Goal: Transaction & Acquisition: Purchase product/service

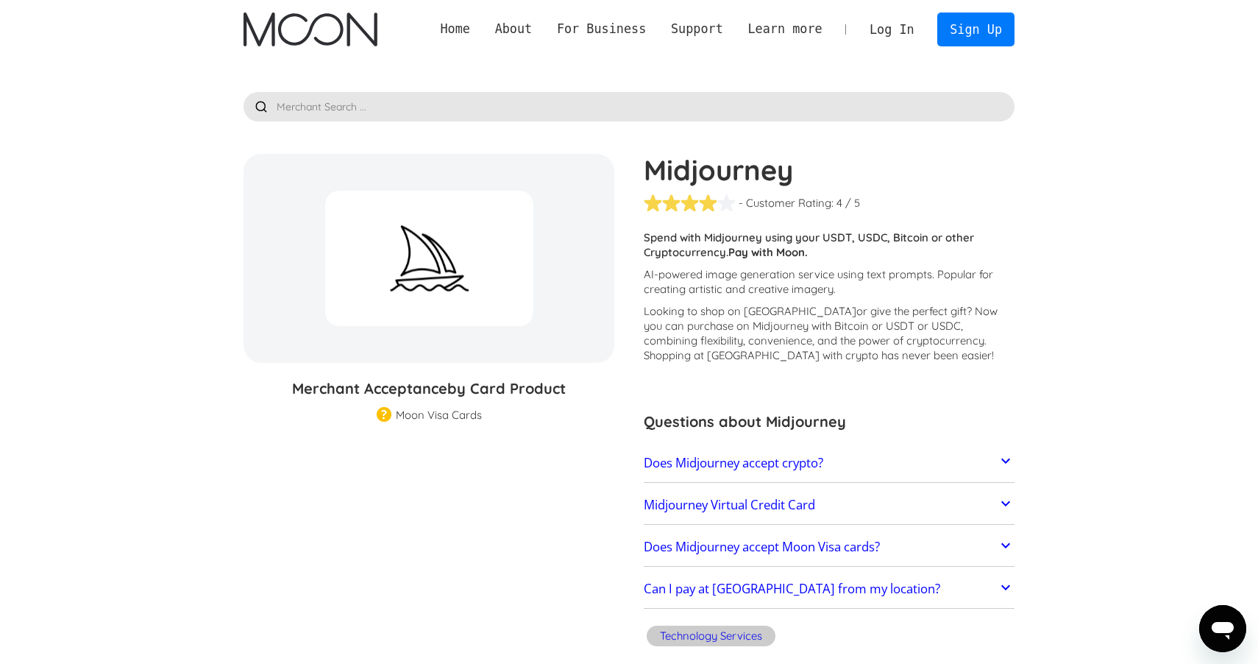
click at [898, 19] on link "Log In" at bounding box center [891, 29] width 69 height 32
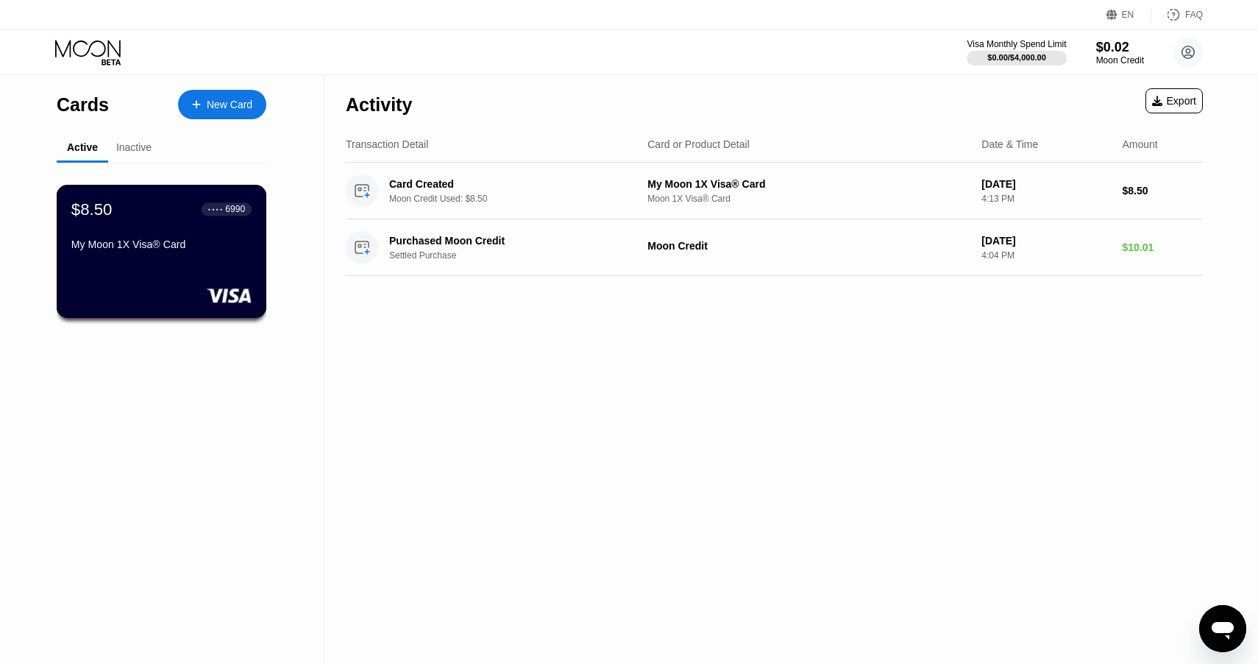
click at [149, 265] on div "$8.50 ● ● ● ● 6990 My Moon 1X Visa® Card" at bounding box center [162, 251] width 210 height 133
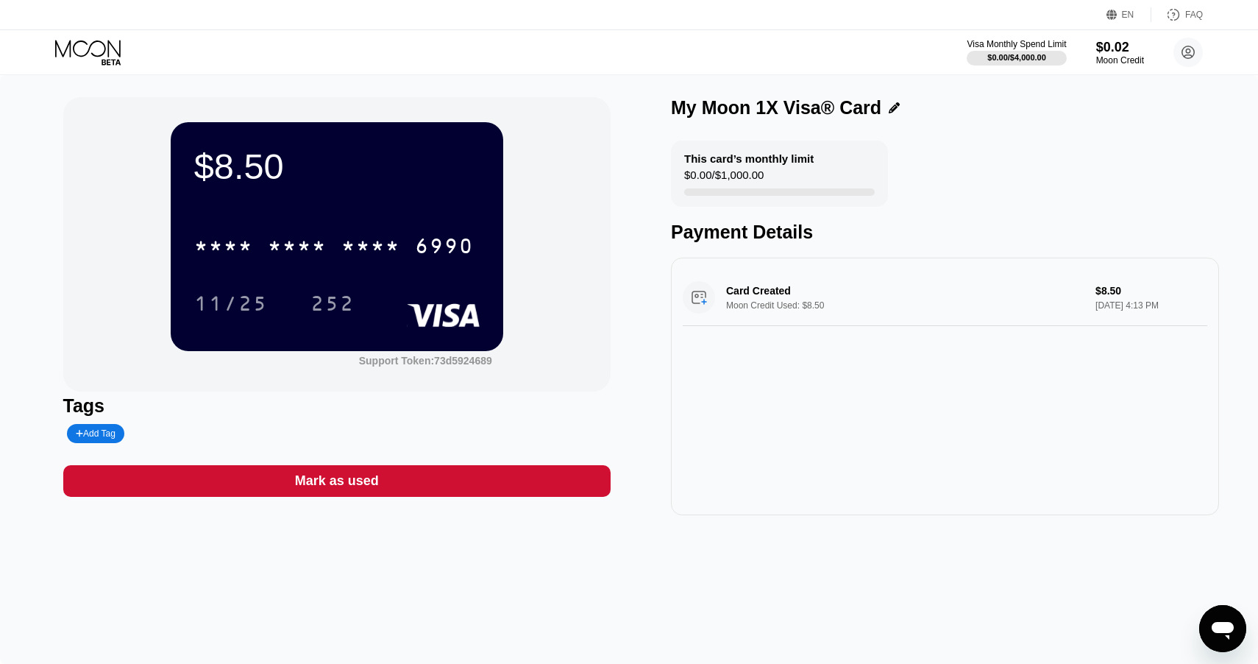
click at [88, 58] on icon at bounding box center [89, 53] width 68 height 26
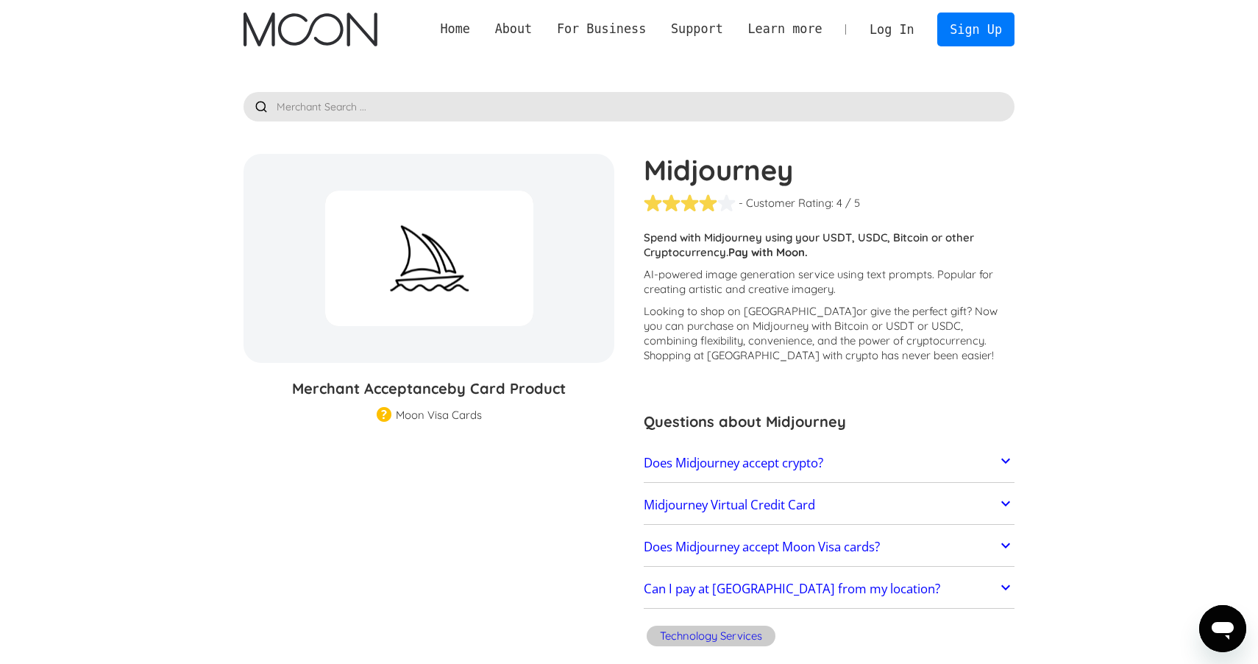
click at [904, 33] on link "Log In" at bounding box center [891, 29] width 69 height 32
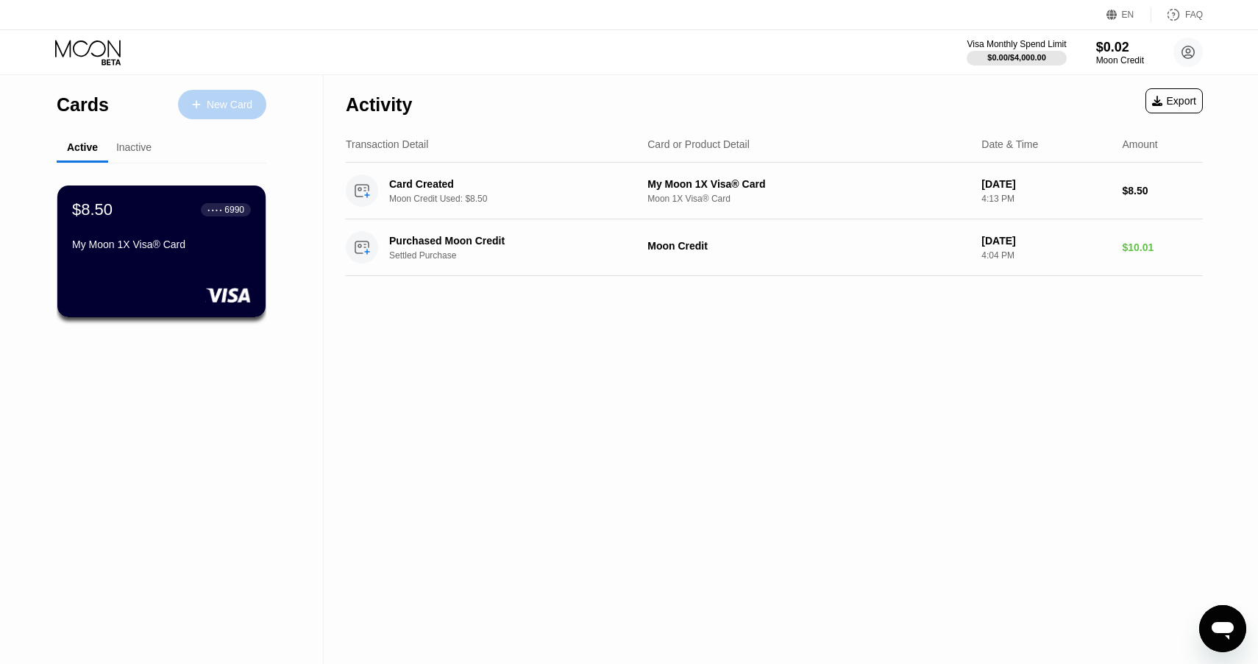
click at [233, 109] on div "New Card" at bounding box center [230, 105] width 46 height 13
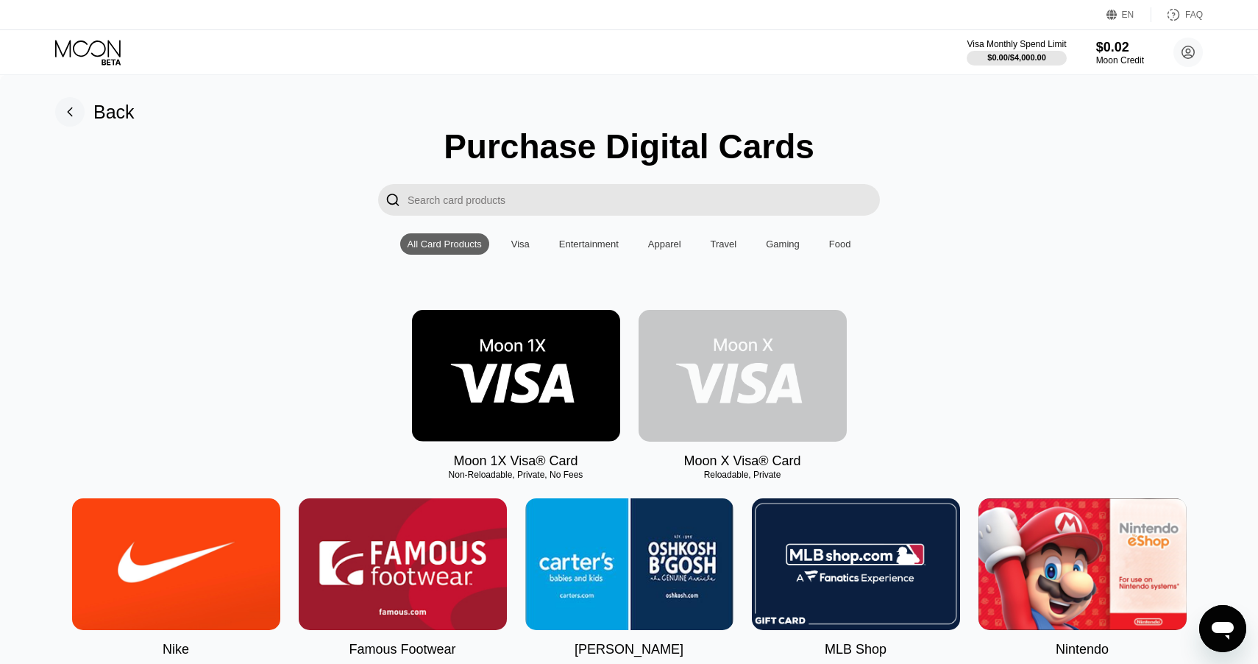
click at [787, 388] on img at bounding box center [743, 376] width 208 height 132
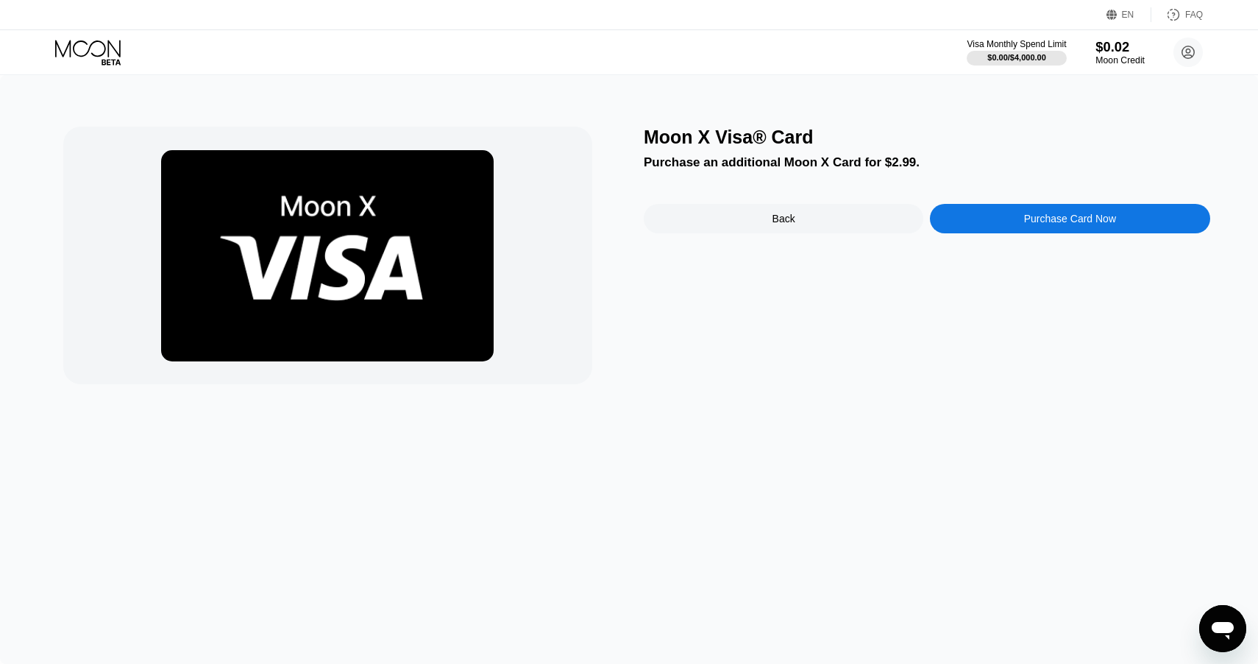
click at [1138, 56] on div "Moon Credit" at bounding box center [1120, 60] width 49 height 10
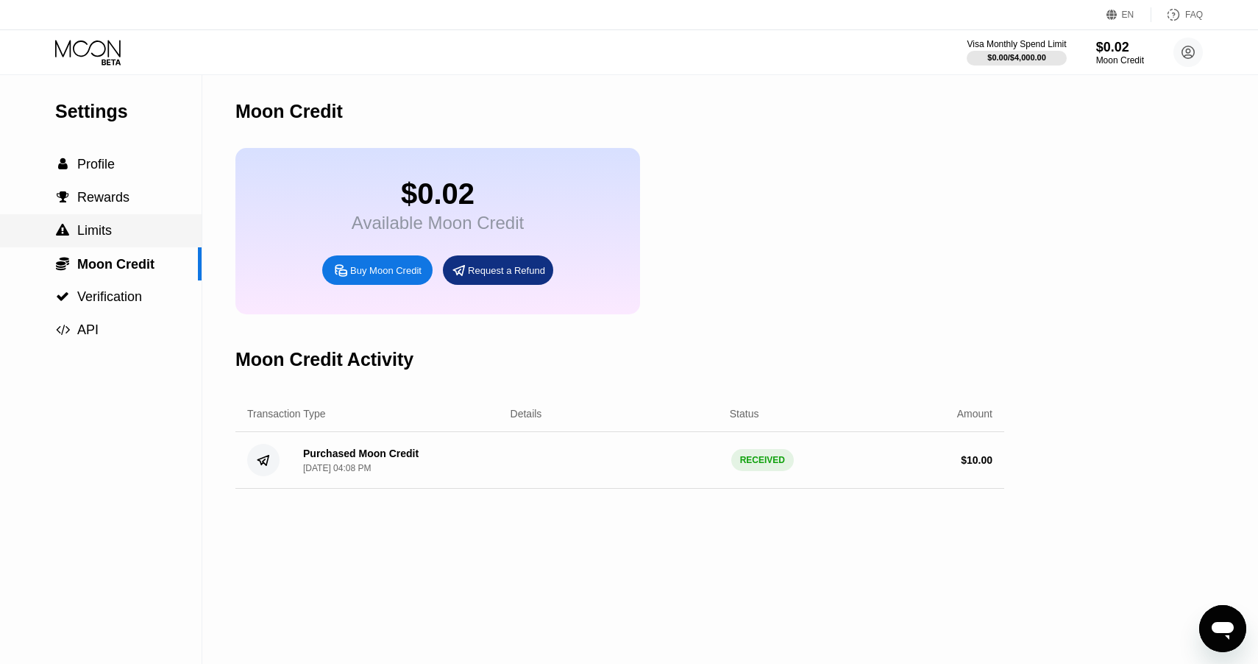
click at [149, 229] on div " Limits" at bounding box center [101, 230] width 202 height 15
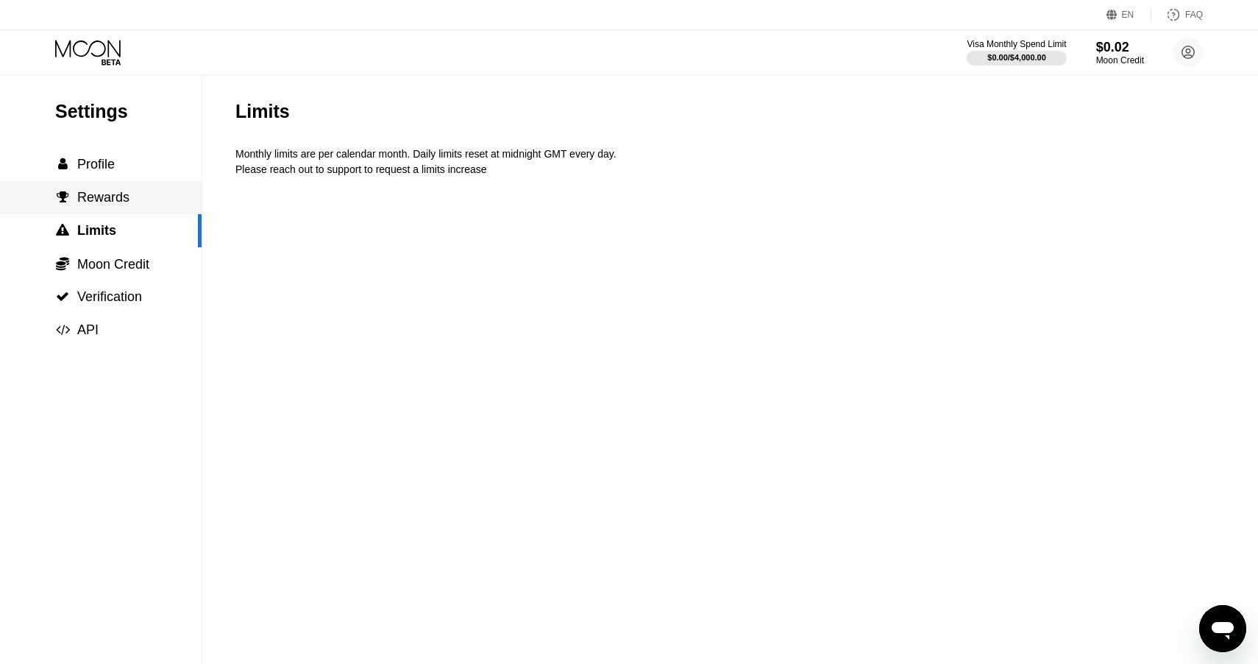
click at [152, 196] on div " Rewards" at bounding box center [101, 197] width 202 height 15
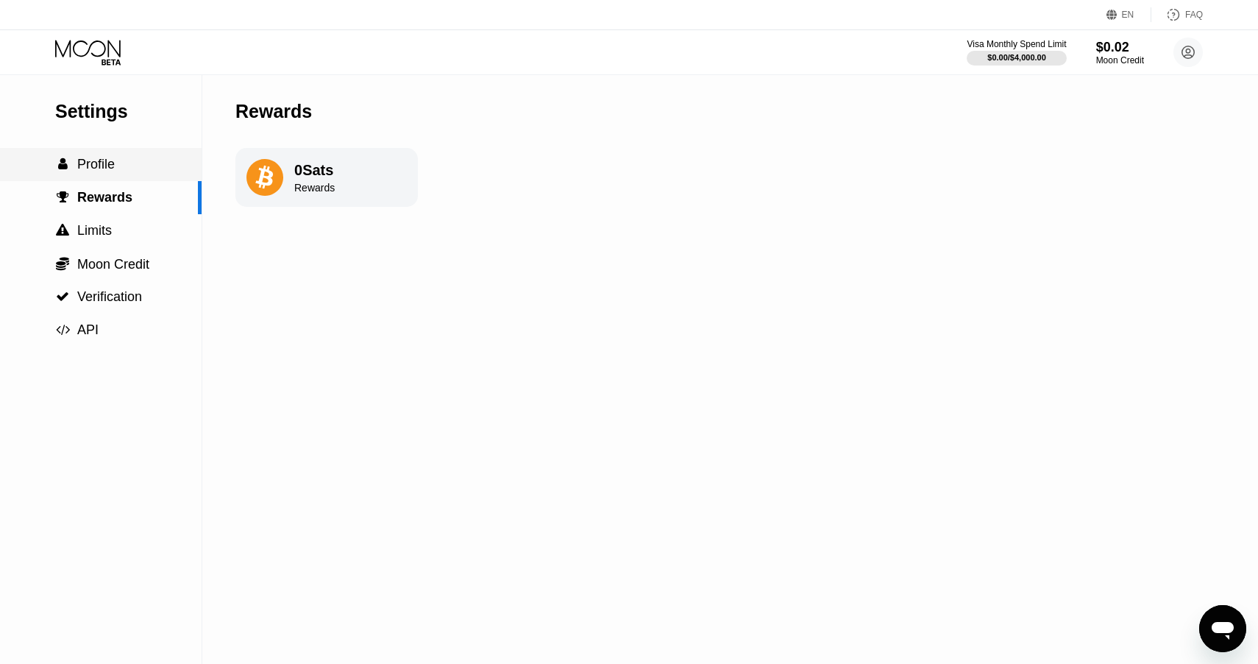
click at [158, 163] on div " Profile" at bounding box center [101, 164] width 202 height 15
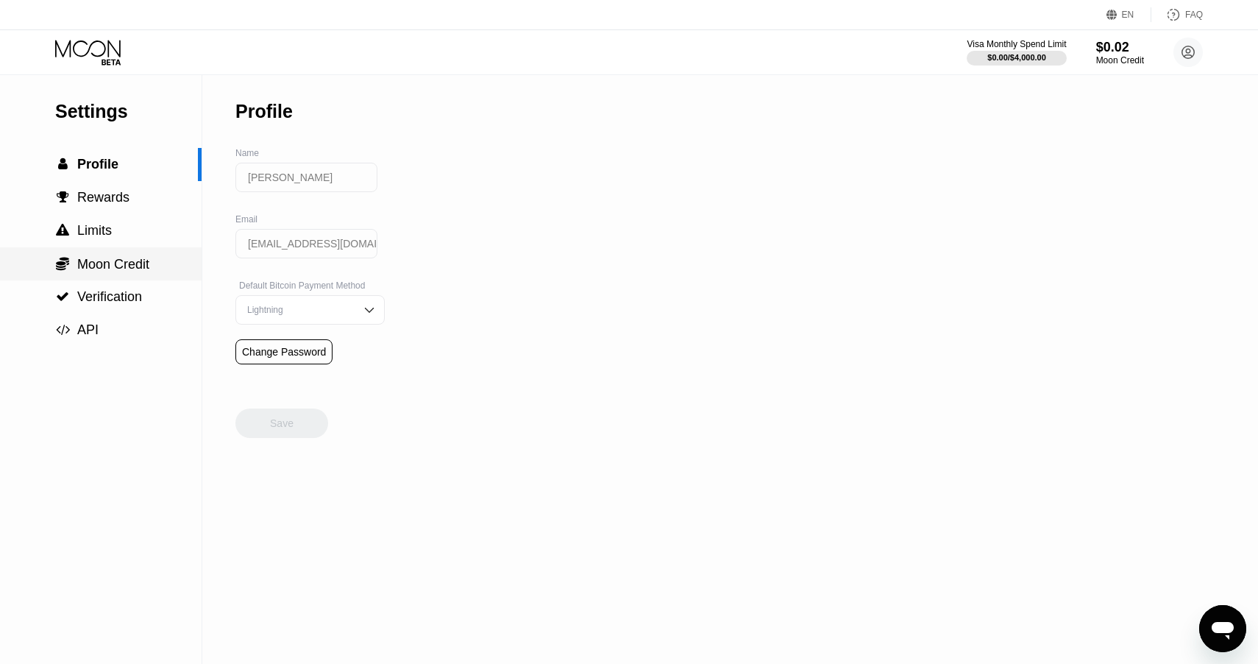
click at [125, 267] on span "Moon Credit" at bounding box center [113, 264] width 72 height 15
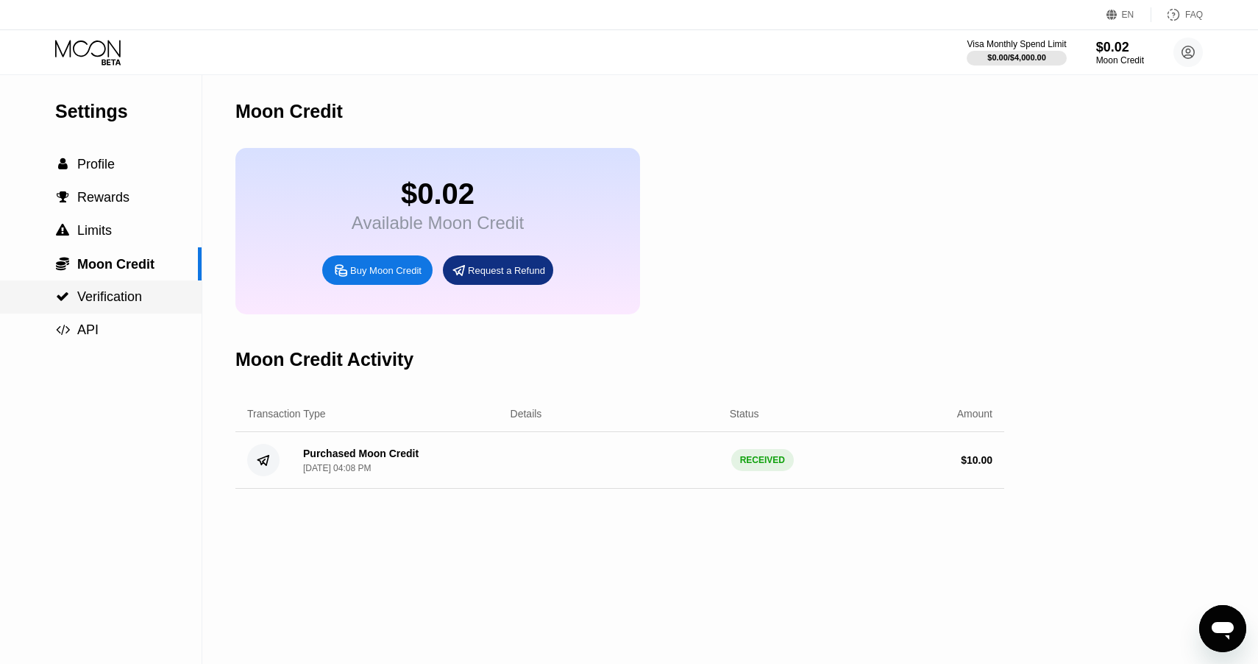
click at [134, 284] on div " Verification" at bounding box center [101, 296] width 202 height 33
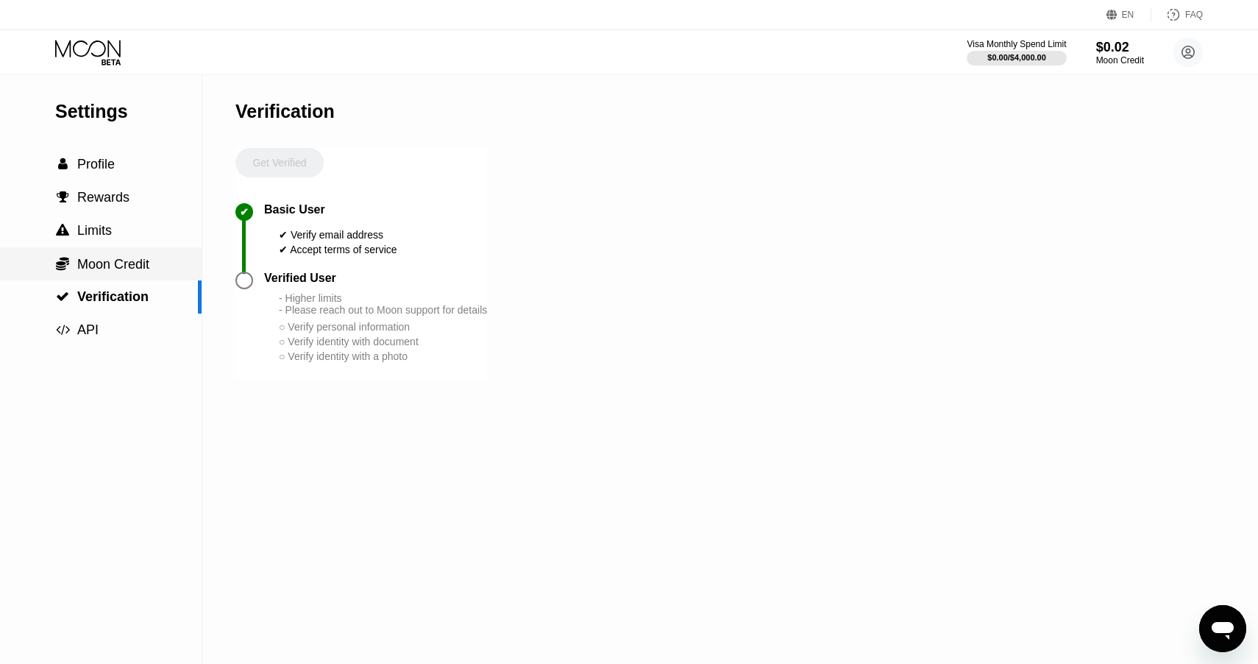
click at [137, 268] on span "Moon Credit" at bounding box center [113, 264] width 72 height 15
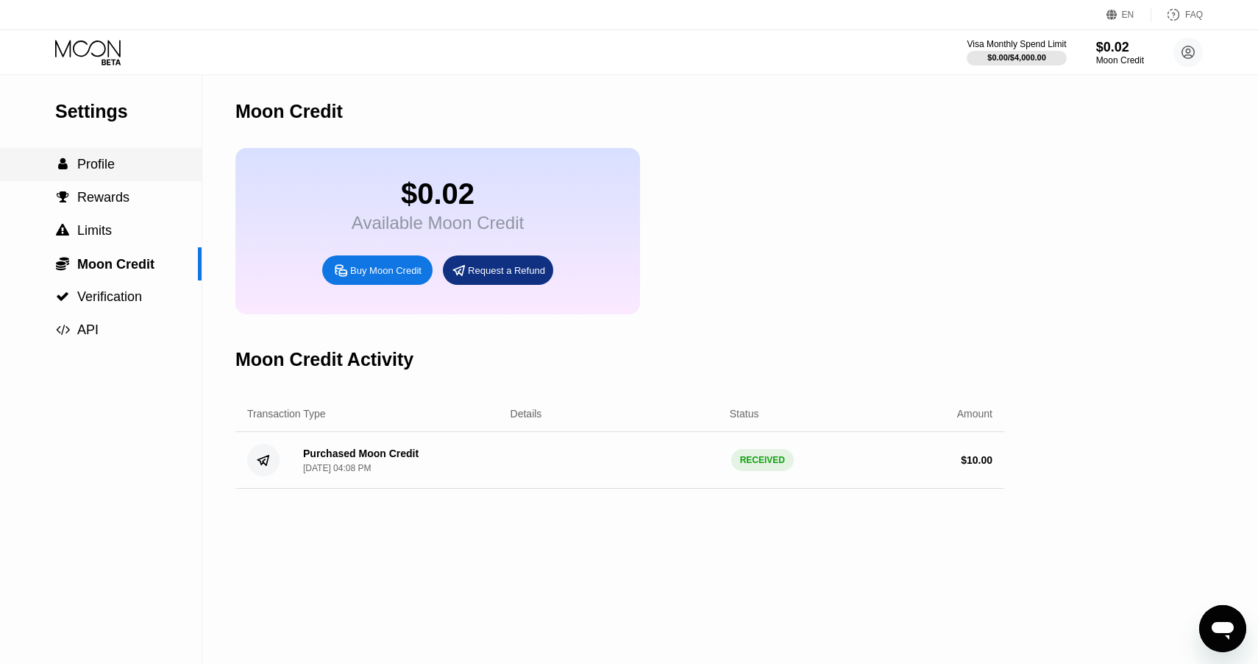
click at [132, 179] on div " Profile" at bounding box center [101, 164] width 202 height 33
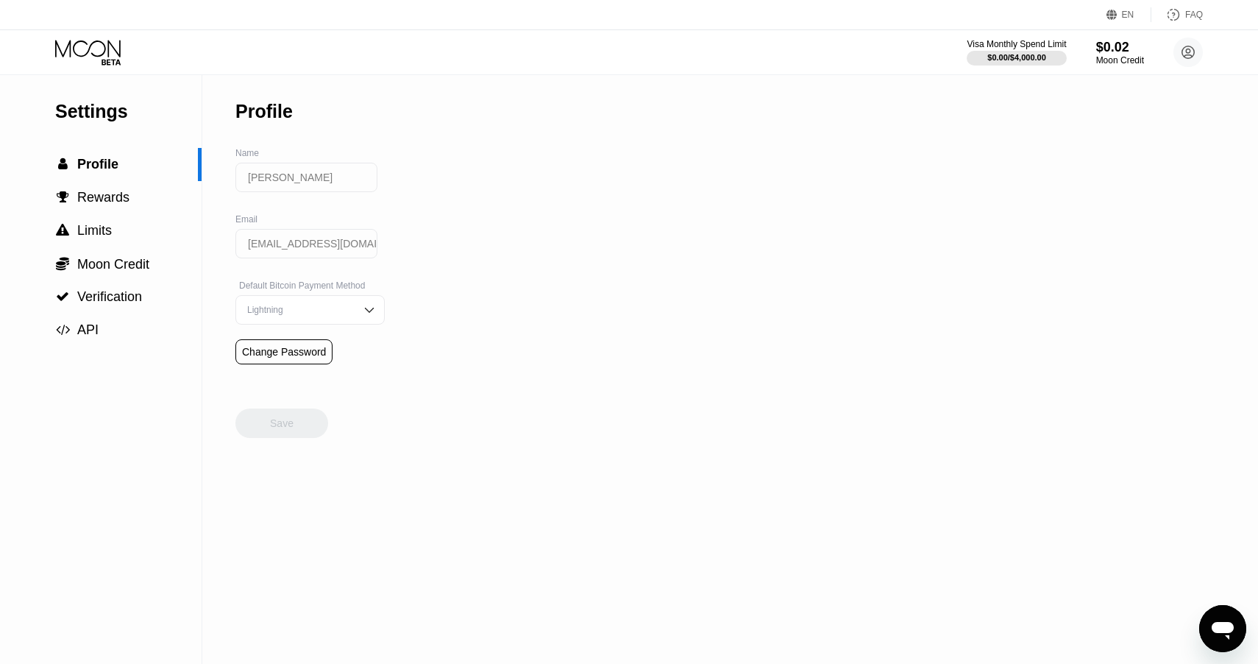
click at [103, 65] on div "Visa Monthly Spend Limit $0.00 / $4,000.00 $0.02 Moon Credit Gafilu Nasara nasa…" at bounding box center [629, 52] width 1258 height 44
click at [99, 49] on icon at bounding box center [89, 53] width 68 height 26
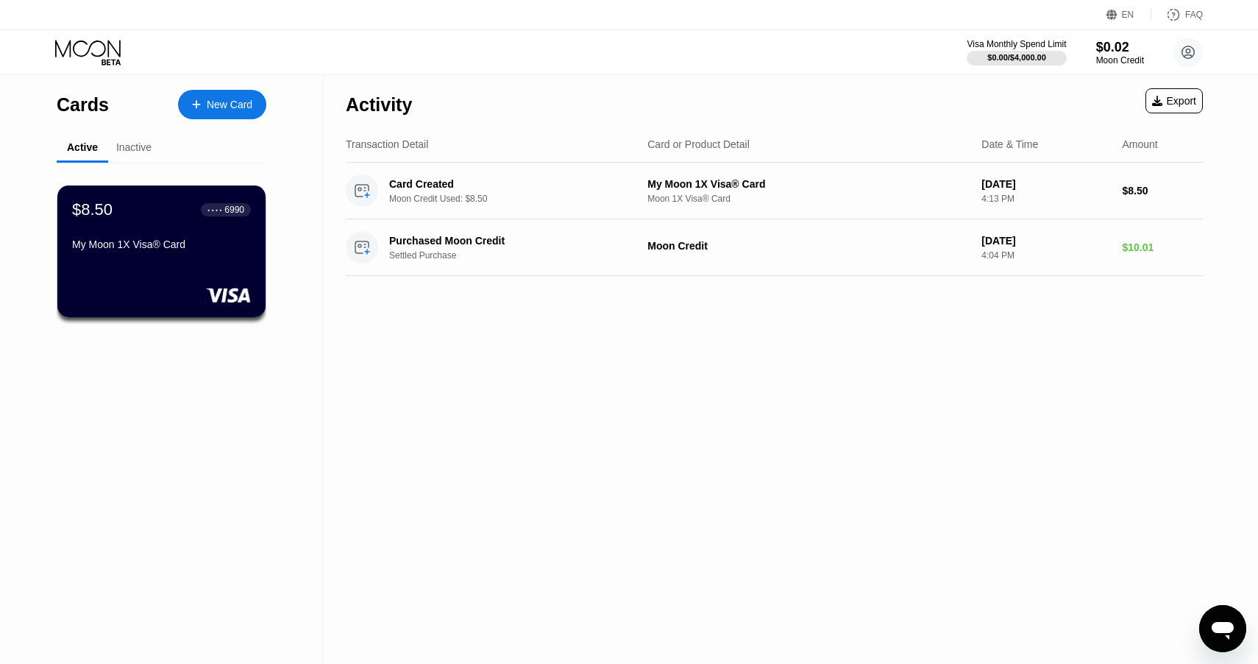
click at [229, 106] on div "New Card" at bounding box center [230, 105] width 46 height 13
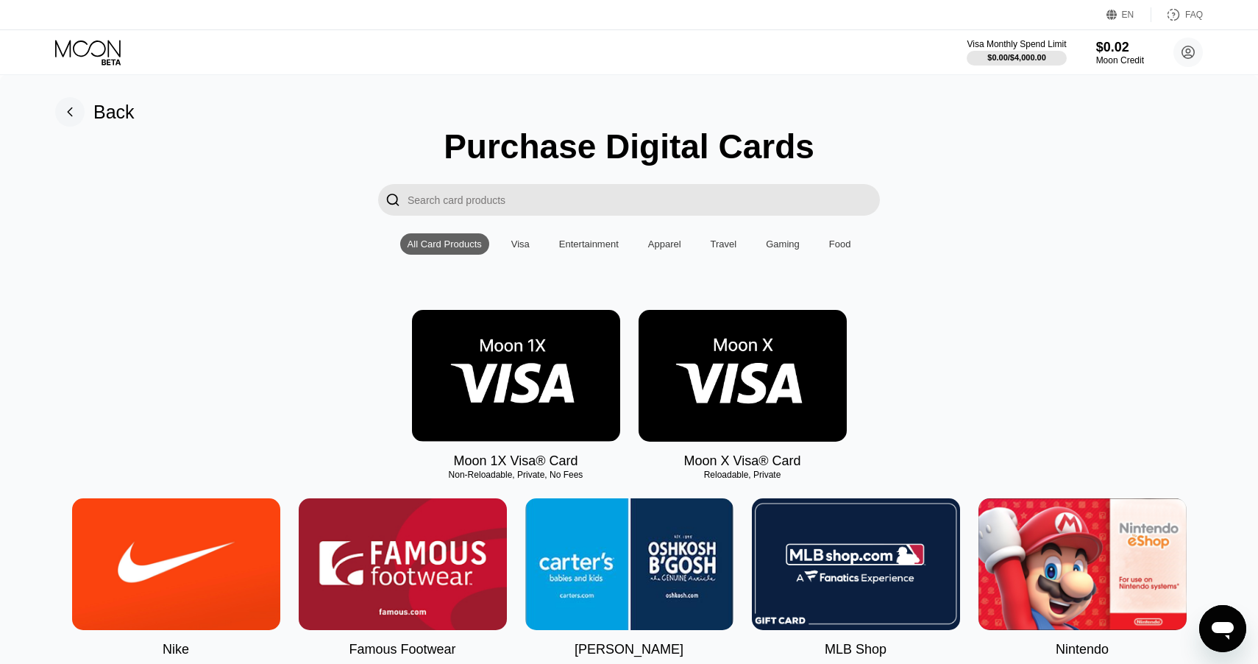
click at [736, 351] on img at bounding box center [743, 376] width 208 height 132
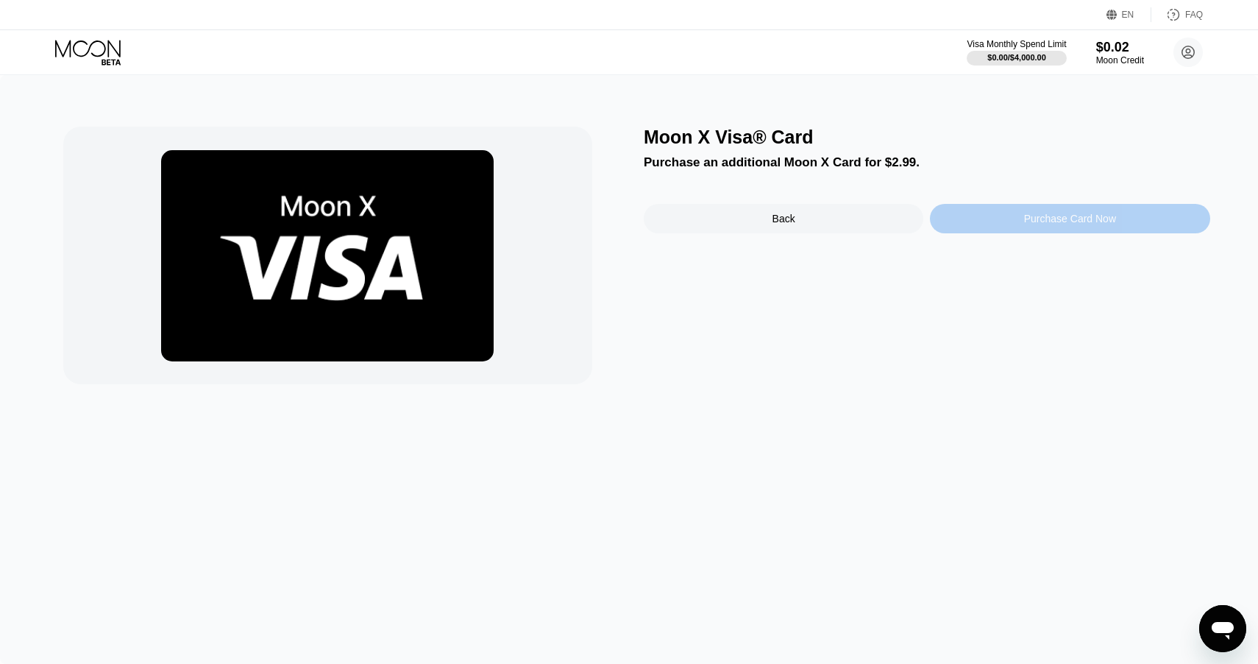
click at [1043, 219] on div "Purchase Card Now" at bounding box center [1070, 219] width 92 height 12
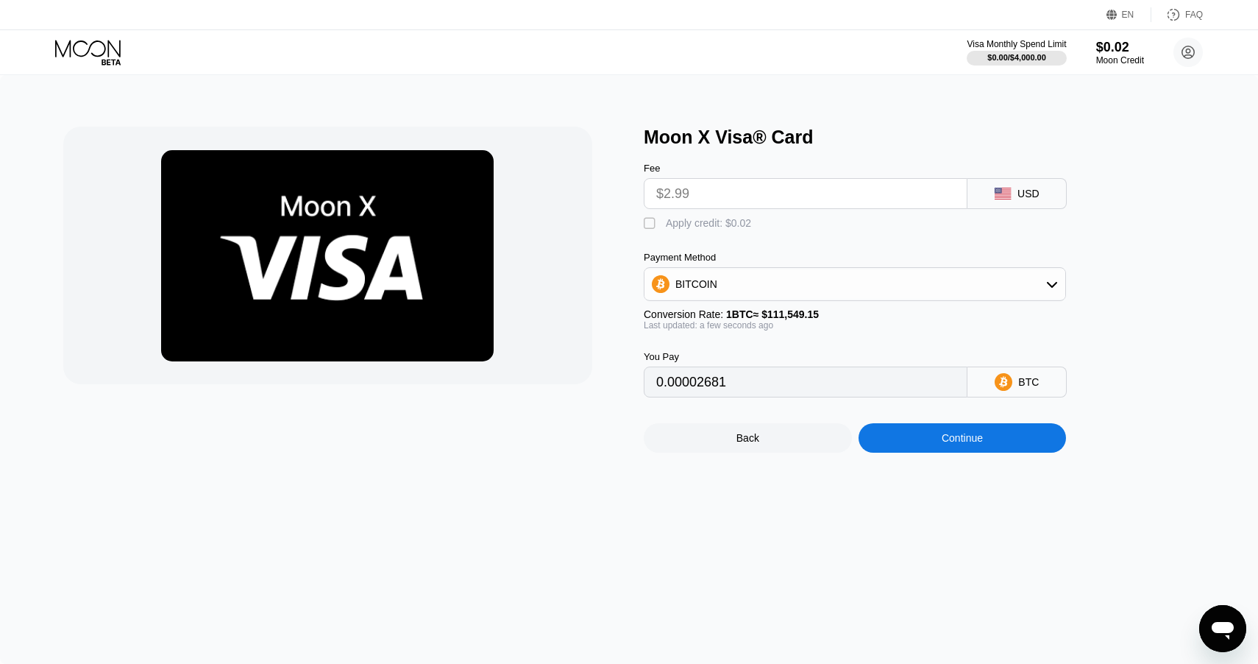
click at [840, 195] on input "$2.99" at bounding box center [805, 193] width 299 height 29
click at [821, 283] on div "BITCOIN" at bounding box center [855, 283] width 421 height 29
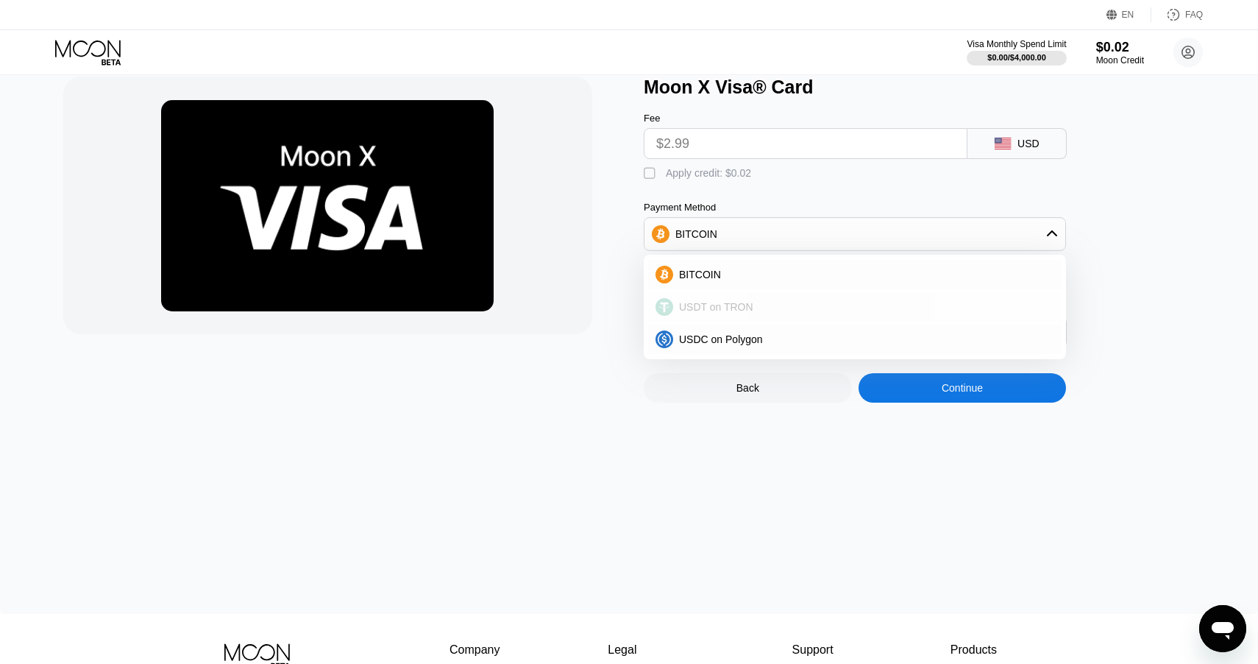
scroll to position [52, 0]
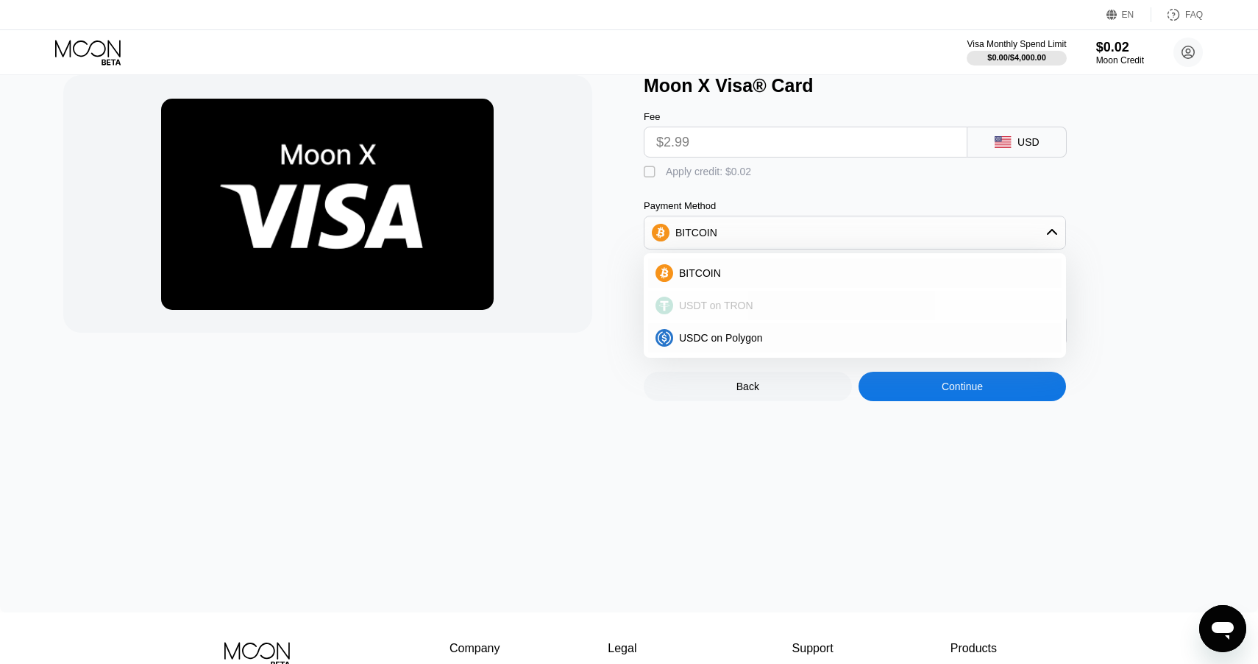
click at [783, 313] on div "USDT on TRON" at bounding box center [855, 305] width 414 height 29
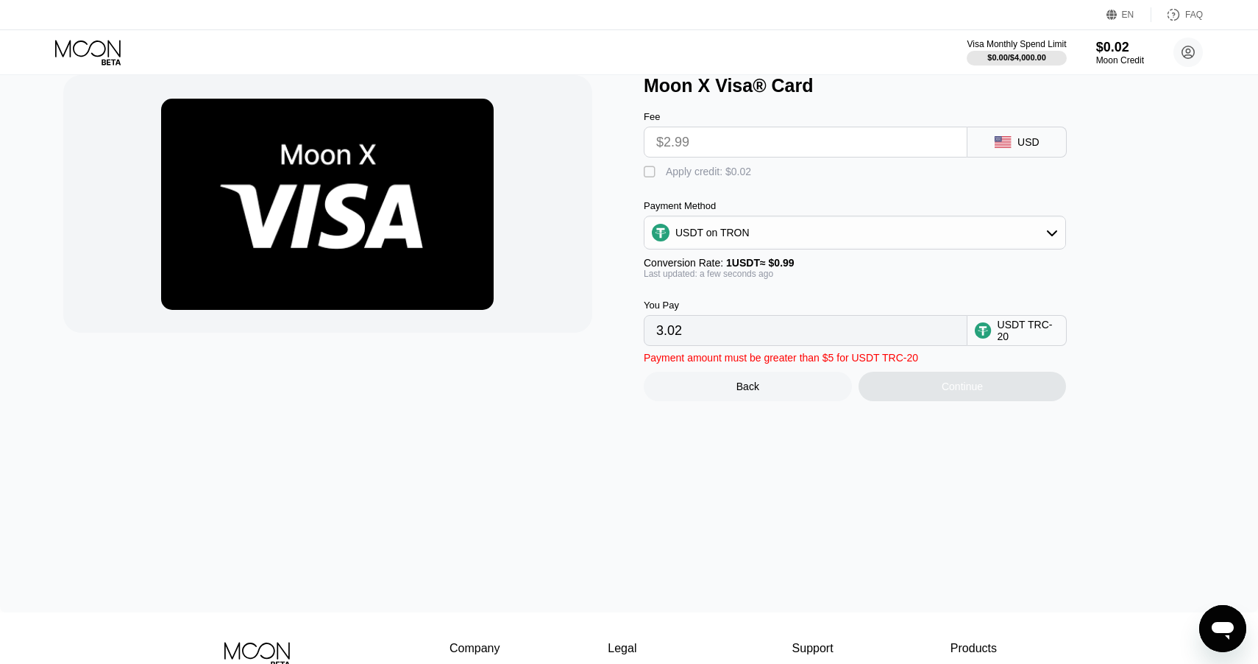
click at [704, 171] on div "Apply credit: $0.02" at bounding box center [708, 172] width 85 height 12
click at [746, 225] on div "USDT on TRON" at bounding box center [855, 232] width 421 height 29
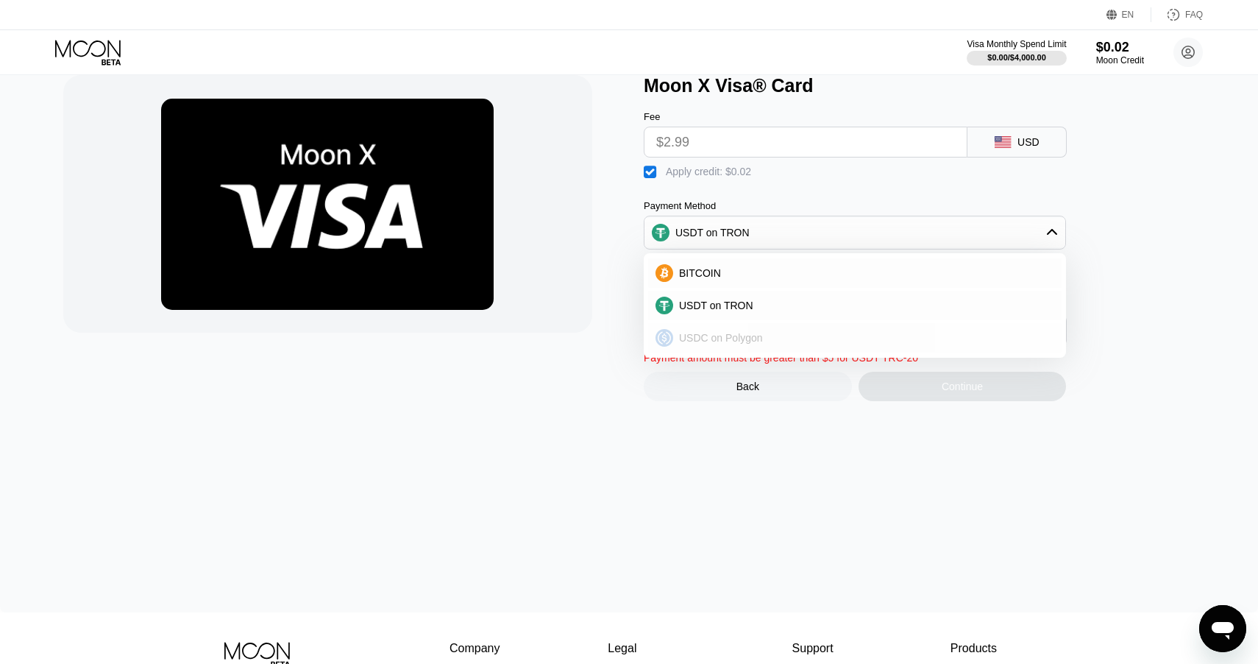
click at [762, 330] on div "USDC on Polygon" at bounding box center [855, 337] width 414 height 29
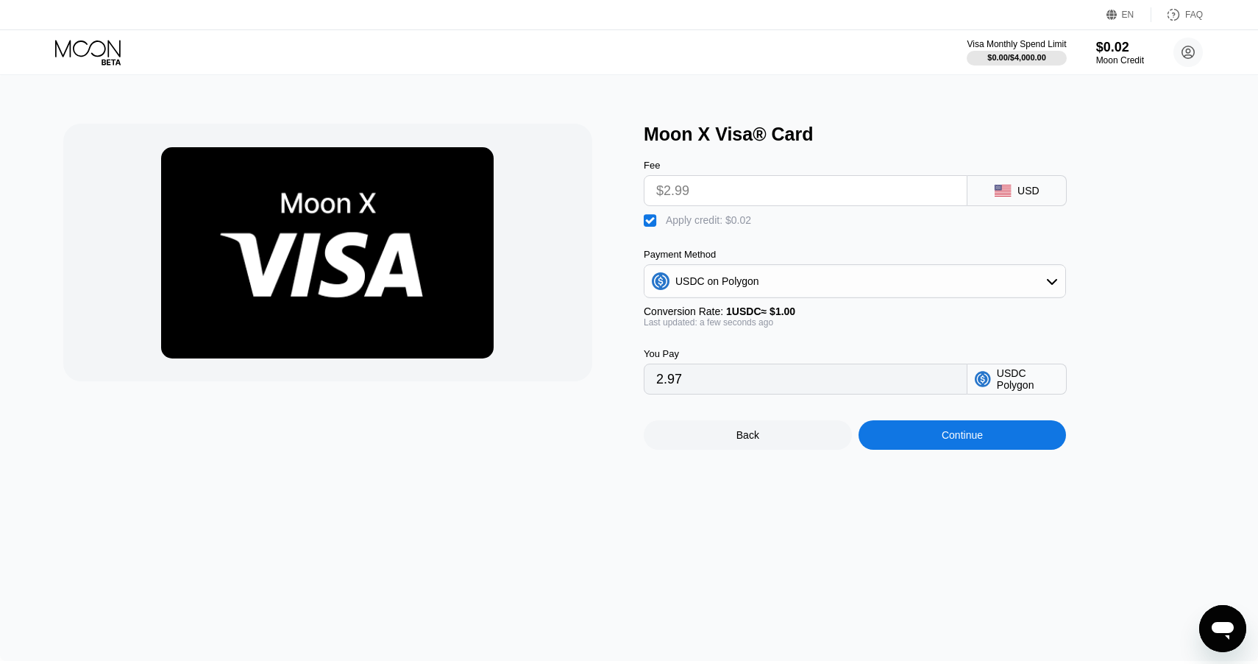
scroll to position [0, 0]
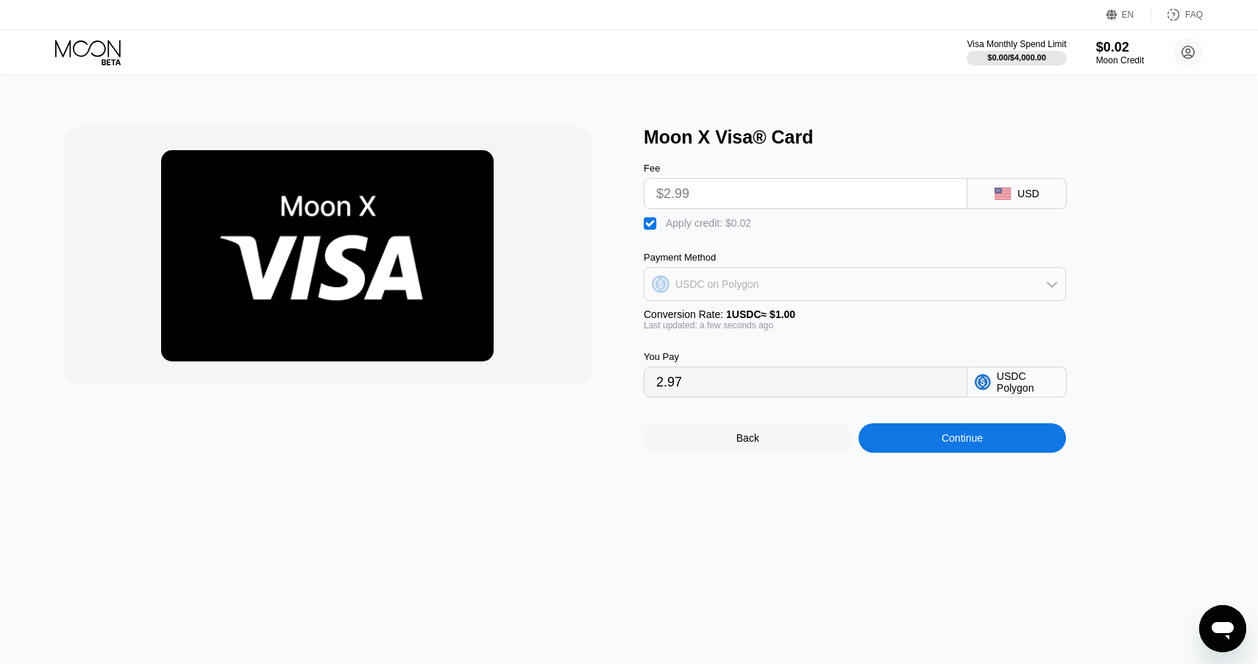
click at [823, 282] on div "USDC on Polygon" at bounding box center [855, 283] width 421 height 29
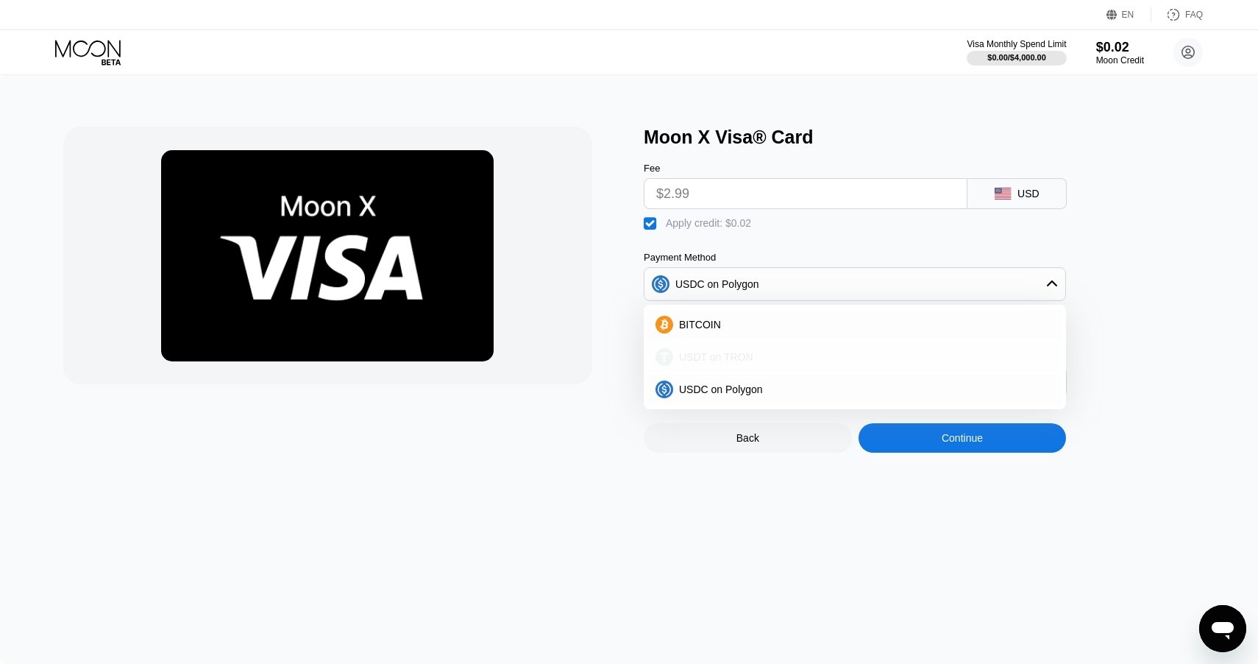
click at [784, 360] on div "USDT on TRON" at bounding box center [863, 357] width 381 height 12
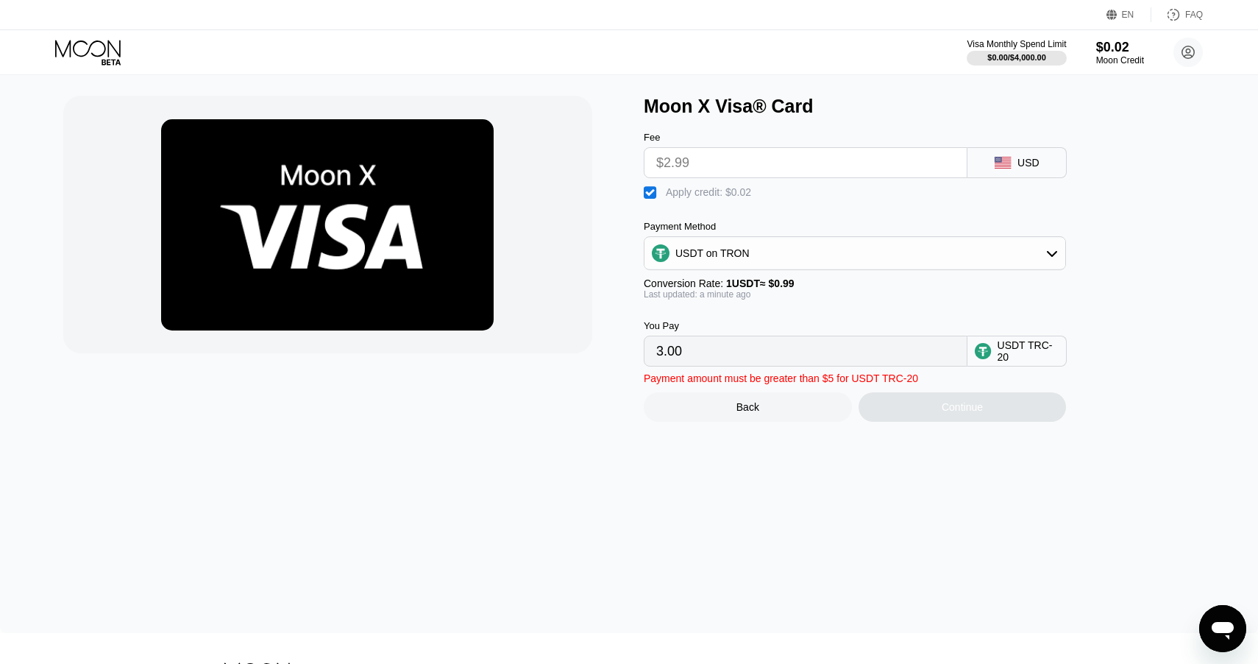
scroll to position [37, 0]
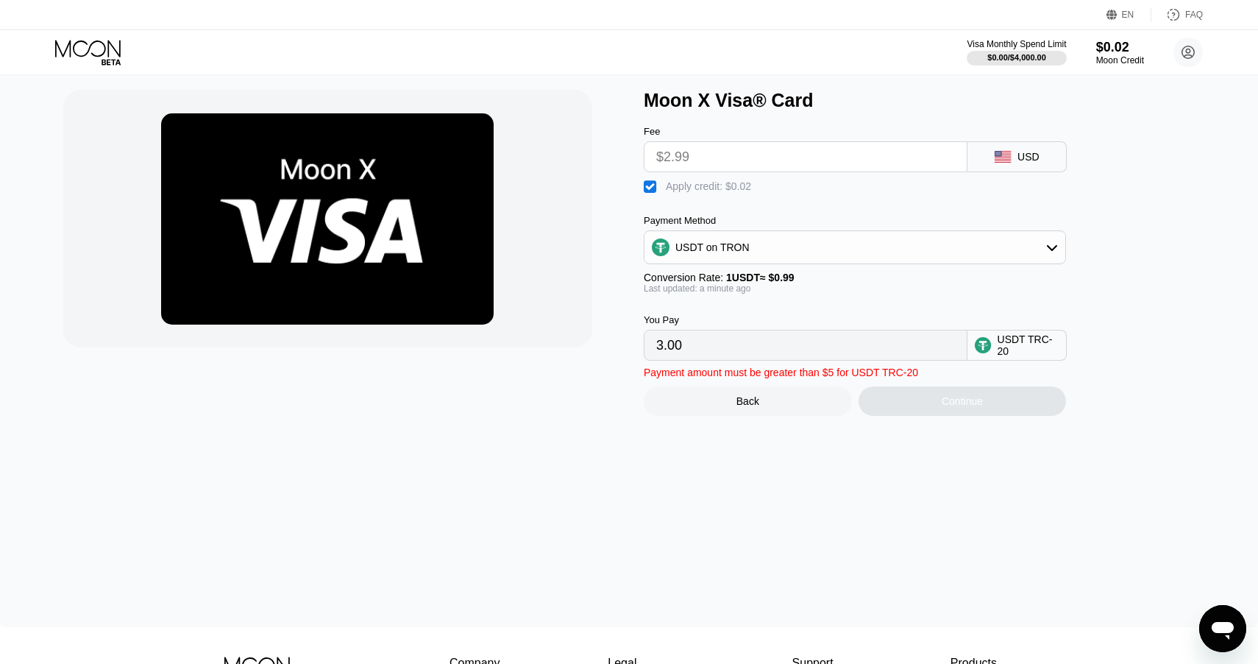
click at [771, 343] on input "3.00" at bounding box center [805, 344] width 299 height 29
click at [788, 175] on div " Apply credit: $0.02" at bounding box center [879, 183] width 471 height 22
click at [778, 153] on input "$2.99" at bounding box center [805, 156] width 299 height 29
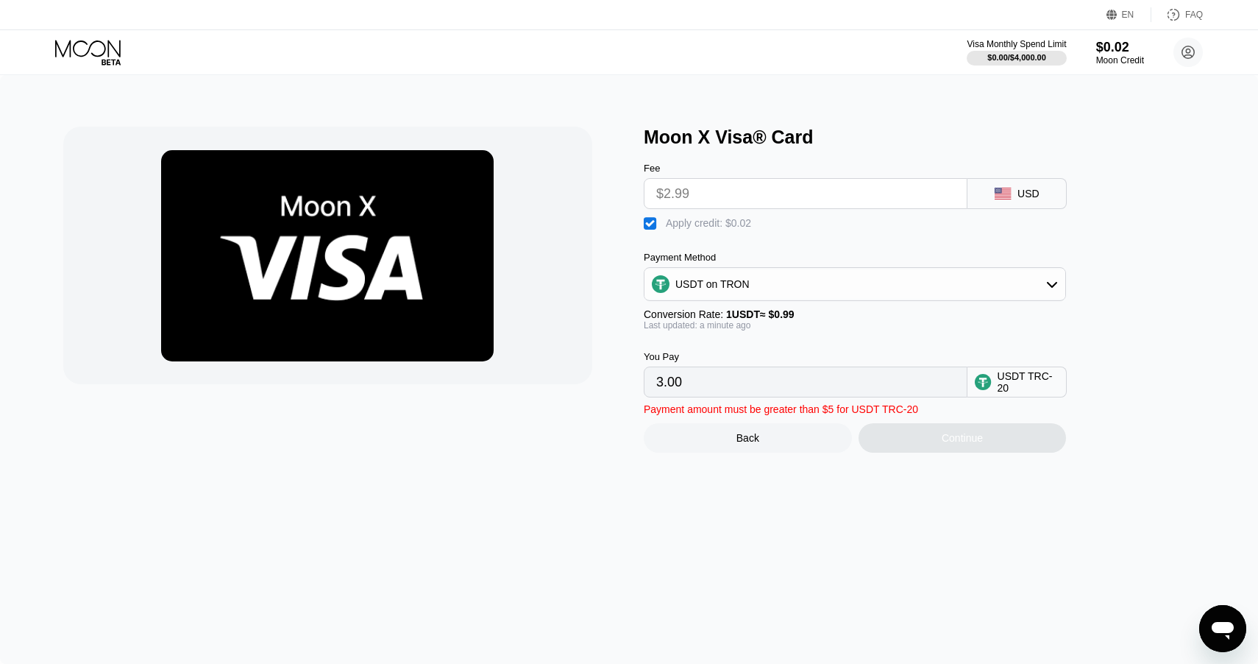
click at [710, 257] on div "Payment Method" at bounding box center [855, 257] width 422 height 11
click at [742, 369] on input "3.00" at bounding box center [805, 381] width 299 height 29
click at [714, 288] on div "USDT on TRON" at bounding box center [712, 284] width 74 height 12
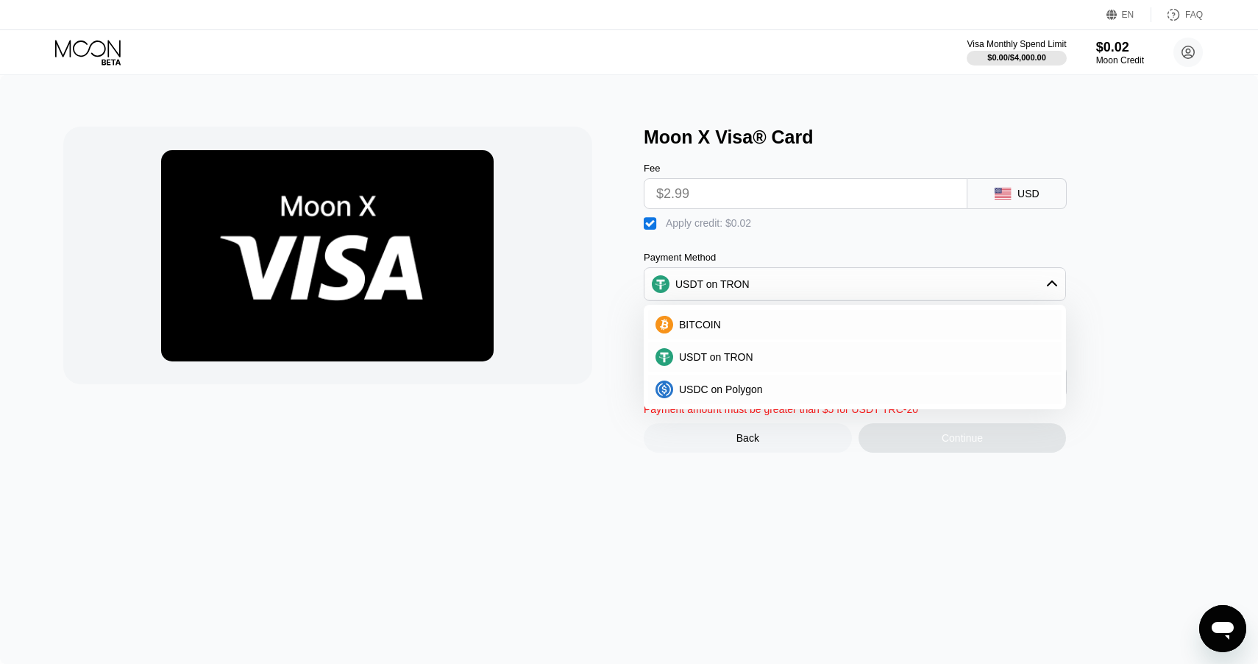
click at [716, 308] on div "BITCOIN USDT on TRON USDC on Polygon" at bounding box center [855, 357] width 422 height 104
click at [728, 386] on span "USDC on Polygon" at bounding box center [721, 389] width 84 height 12
type input "2.97"
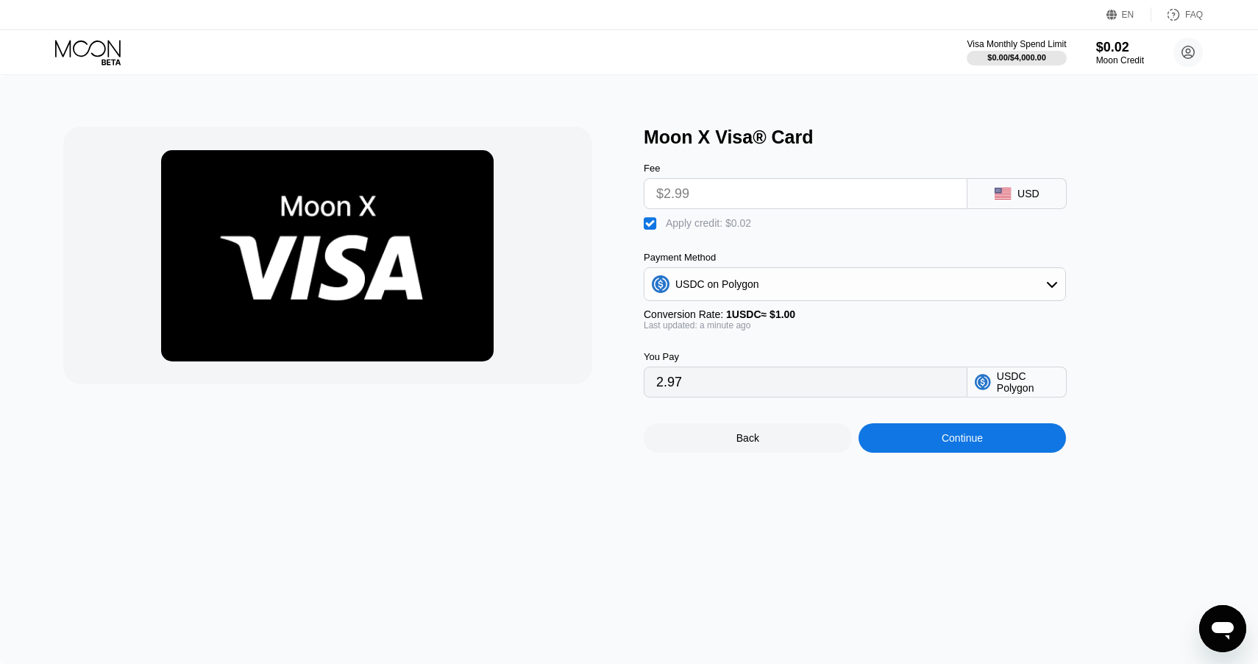
click at [861, 400] on div "Back Continue" at bounding box center [879, 424] width 471 height 55
click at [948, 447] on div "Continue" at bounding box center [963, 437] width 208 height 29
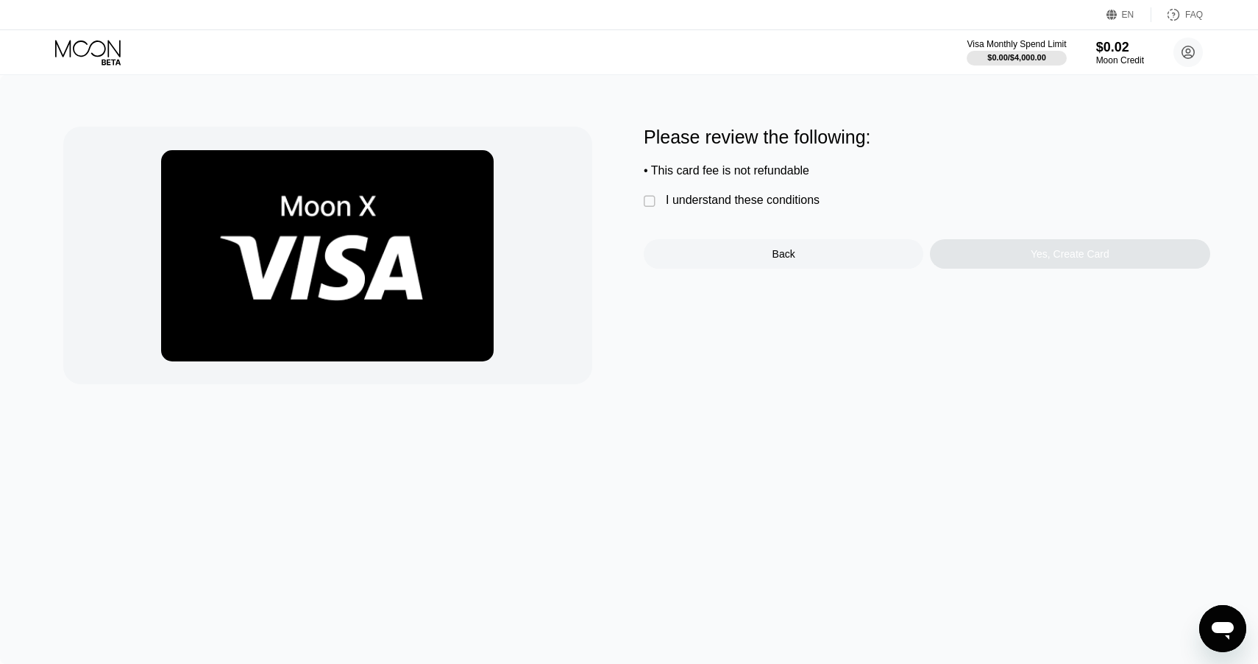
click at [779, 201] on div "I understand these conditions" at bounding box center [743, 200] width 154 height 13
click at [1024, 247] on div "Yes, Create Card" at bounding box center [1070, 253] width 280 height 29
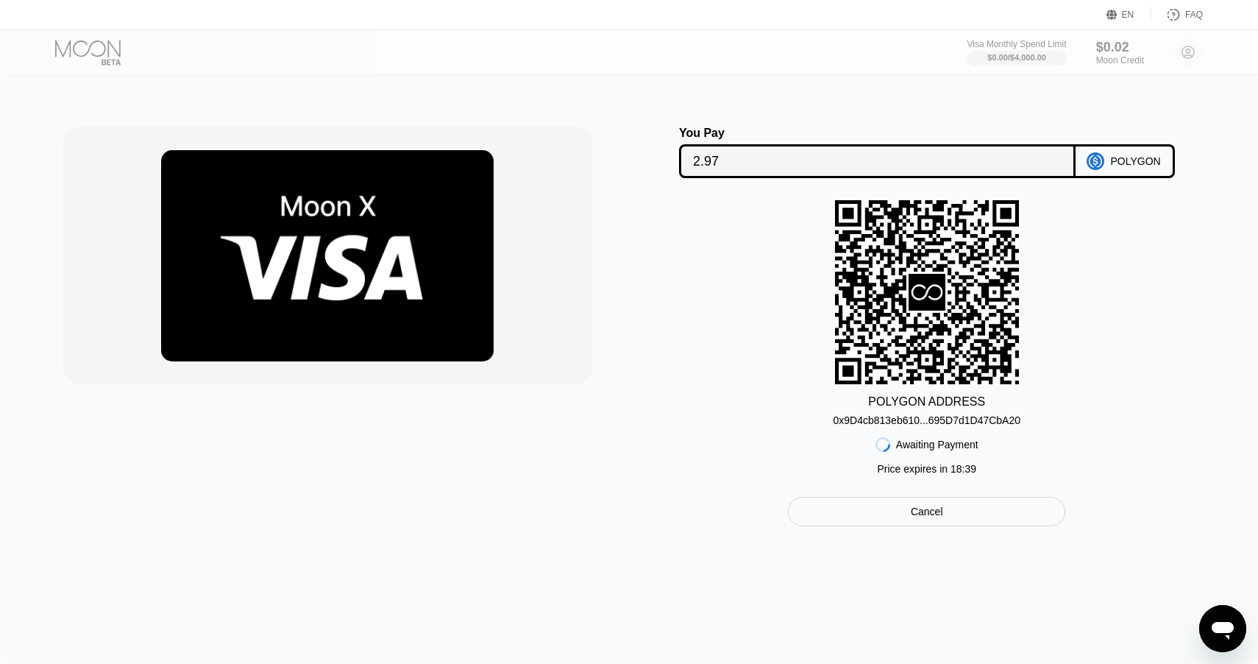
click at [960, 157] on input "2.97" at bounding box center [877, 160] width 369 height 29
click at [898, 419] on div "0x9D4cb813eb610...695D7d1D47CbA20" at bounding box center [927, 420] width 188 height 12
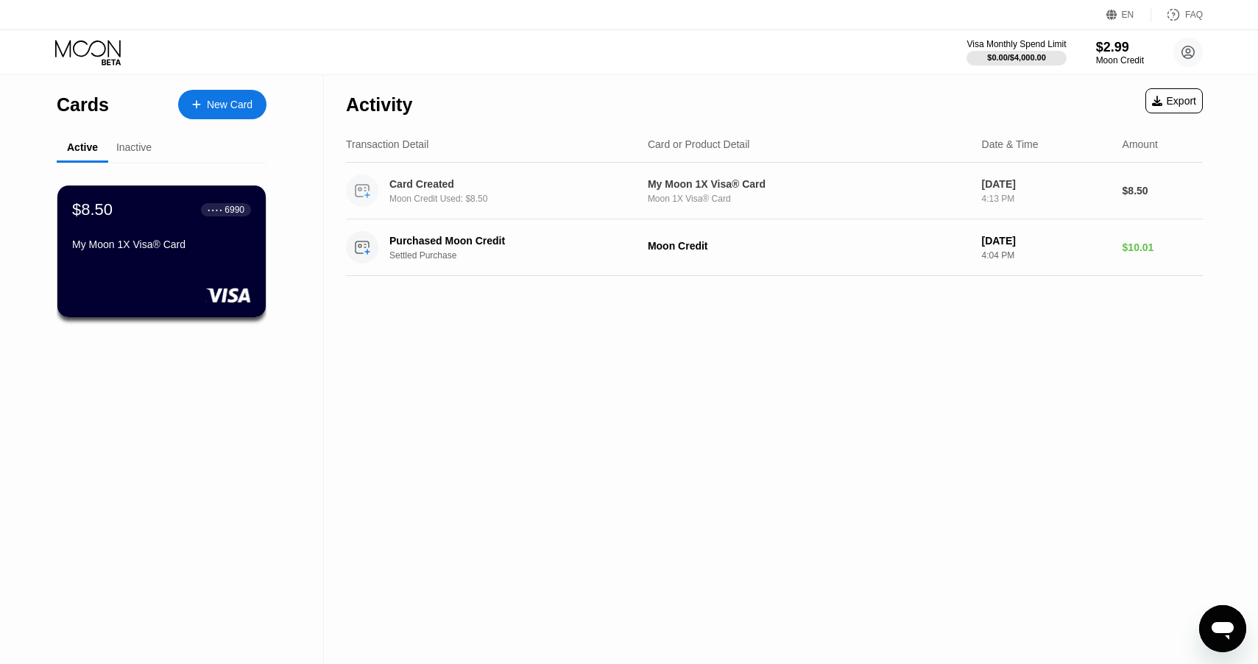
click at [717, 173] on div "Card Created Moon Credit Used: $8.50 My Moon 1X Visa® Card Moon 1X Visa® Card […" at bounding box center [774, 191] width 856 height 57
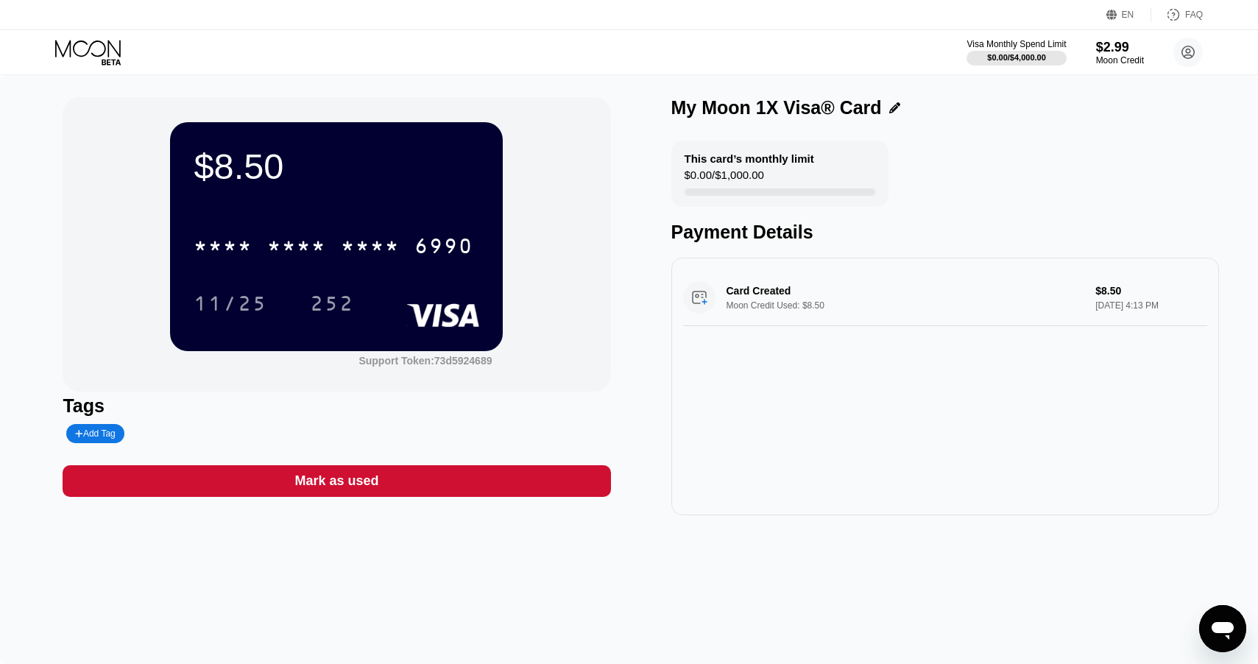
click at [757, 181] on div "$0.00 / $1,000.00" at bounding box center [723, 179] width 79 height 20
click at [1118, 52] on div "$2.99" at bounding box center [1119, 46] width 49 height 15
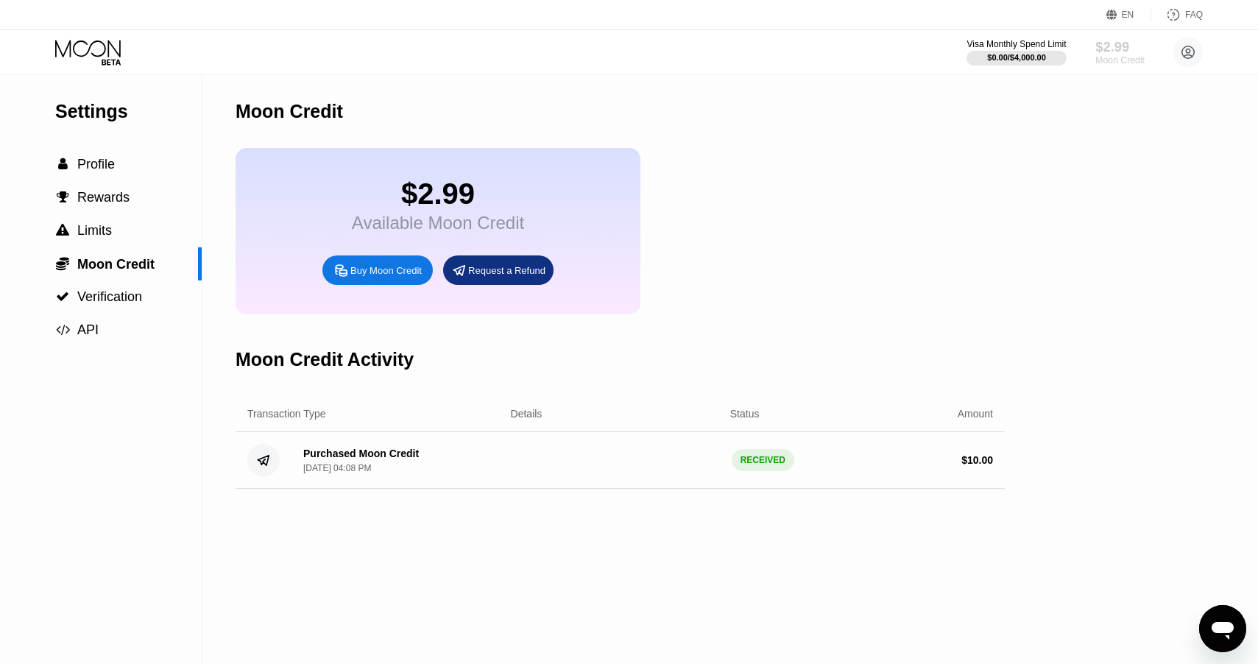
click at [1129, 57] on div "Moon Credit" at bounding box center [1119, 60] width 49 height 10
click at [388, 272] on div "Buy Moon Credit" at bounding box center [385, 270] width 71 height 13
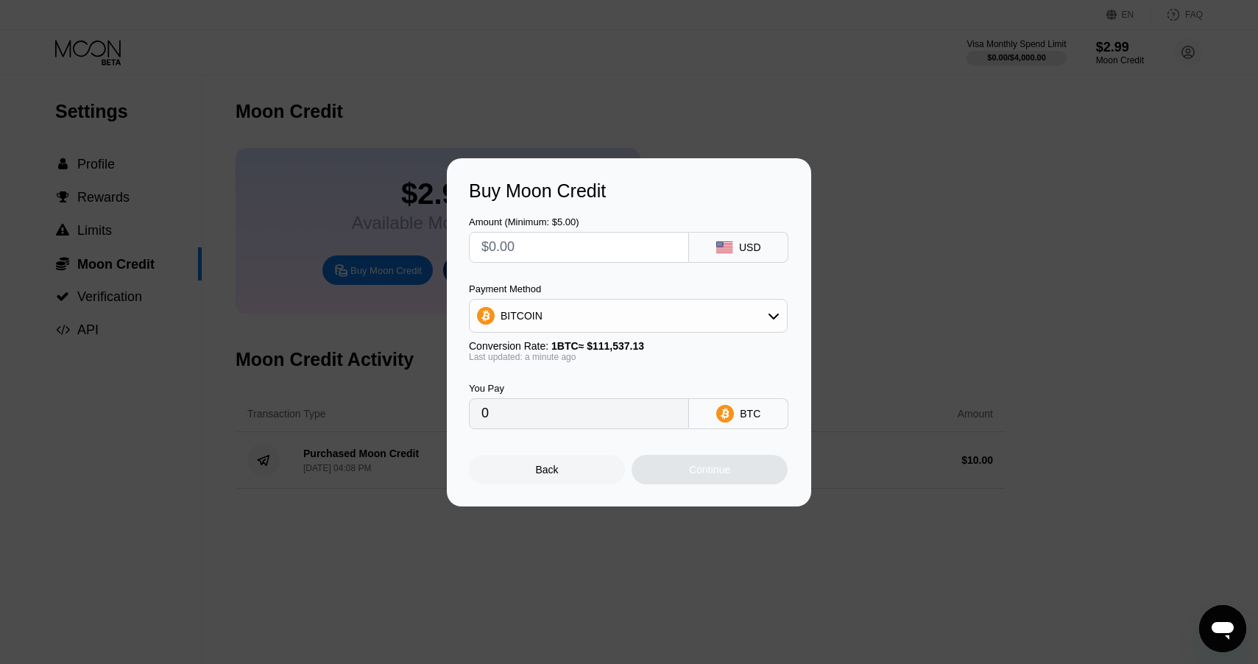
click at [603, 249] on input "text" at bounding box center [578, 247] width 195 height 29
click at [619, 308] on div "BITCOIN" at bounding box center [627, 315] width 317 height 29
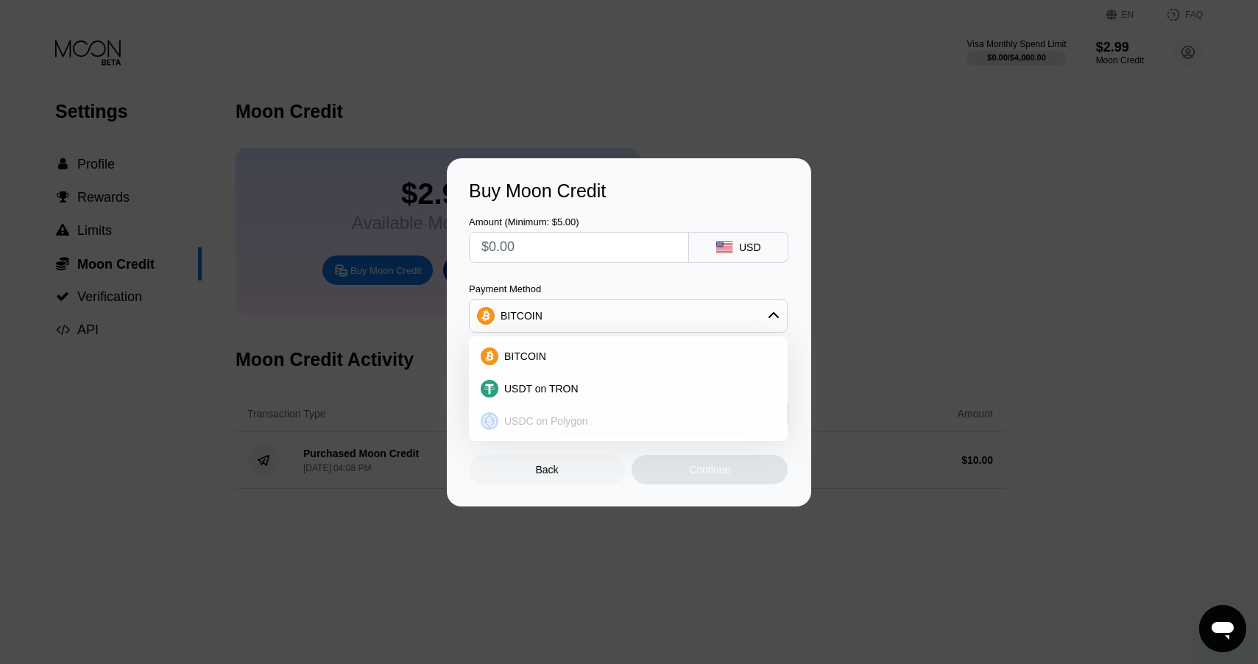
click at [589, 415] on div "USDC on Polygon" at bounding box center [636, 421] width 277 height 12
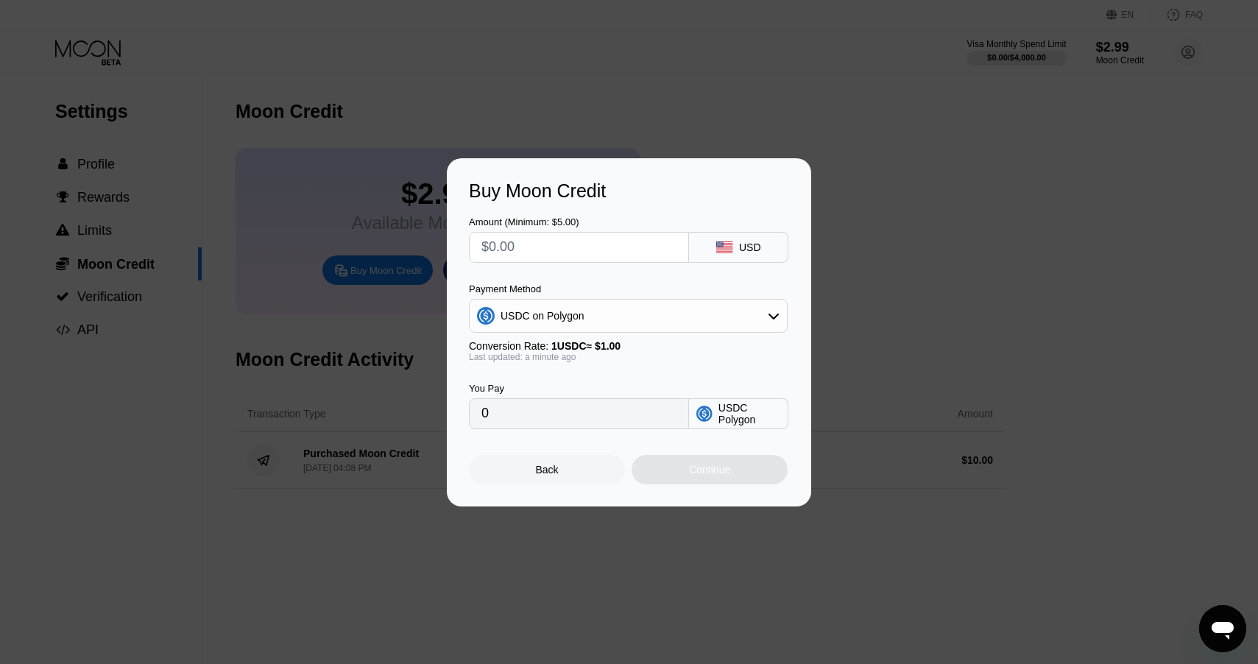
click at [646, 253] on input "text" at bounding box center [578, 247] width 195 height 29
type input "$2"
type input "2.00000000"
type input "$20"
type input "20.00000000"
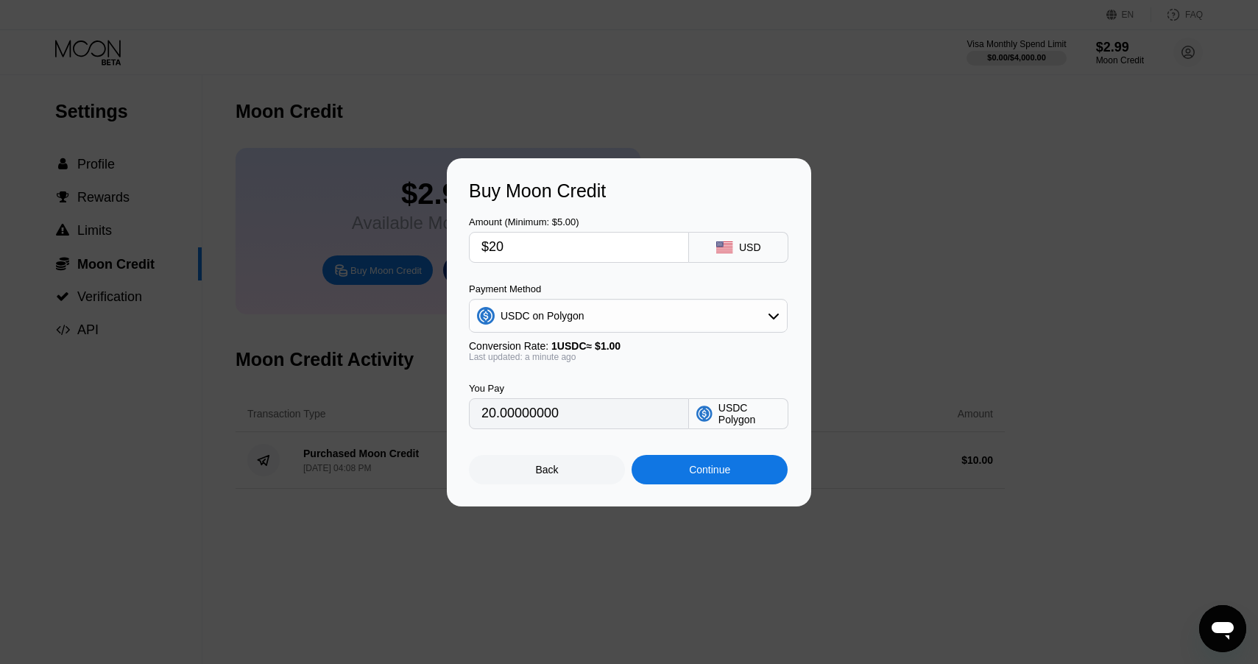
type input "$20"
click at [716, 472] on div "Continue" at bounding box center [709, 470] width 41 height 12
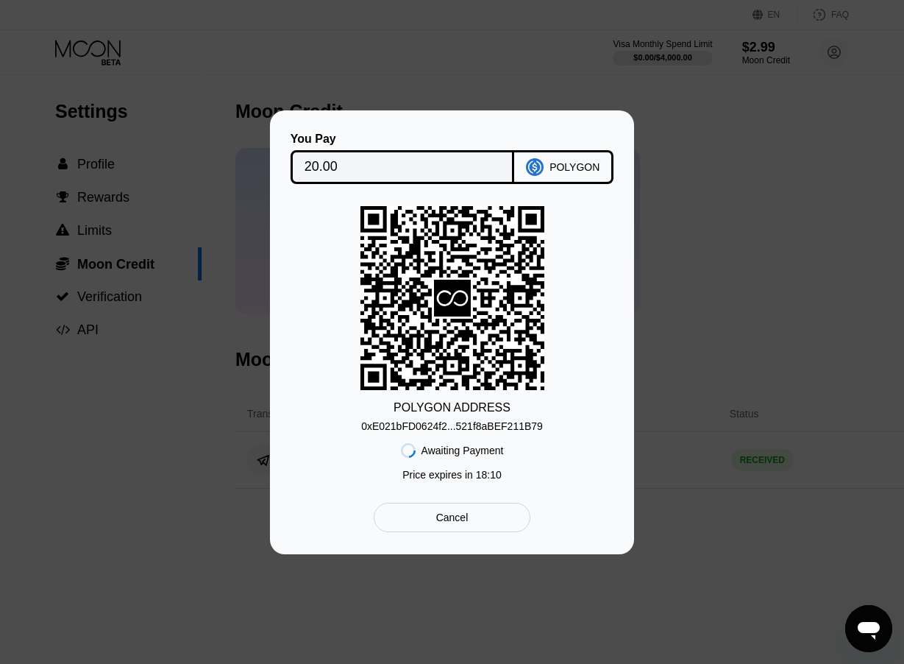
click at [493, 422] on div "0xE021bFD0624f2...521f8aBEF211B79" at bounding box center [452, 426] width 182 height 12
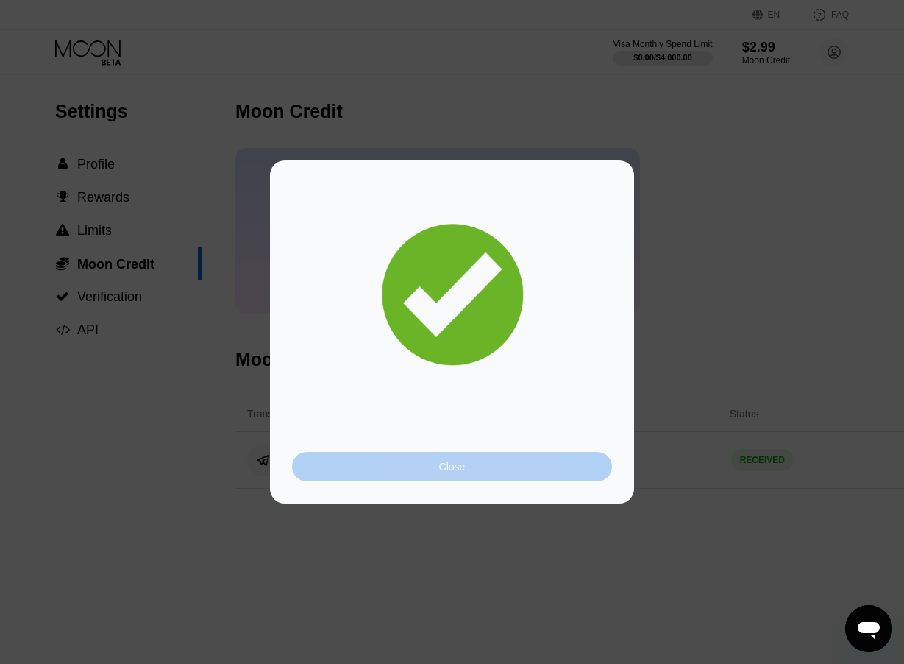
click at [511, 463] on div "Close" at bounding box center [452, 466] width 320 height 29
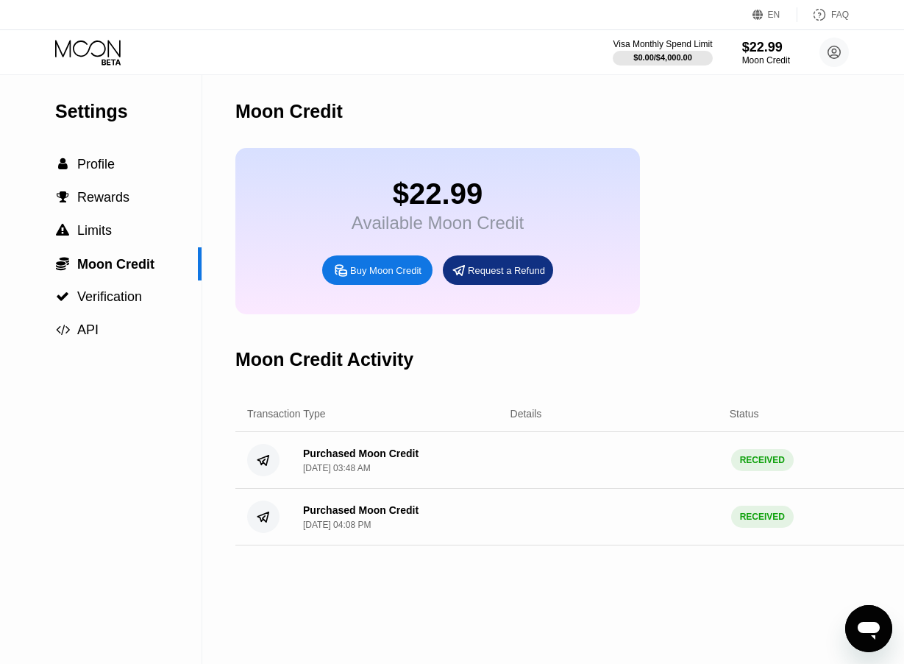
click at [104, 54] on icon at bounding box center [89, 53] width 68 height 26
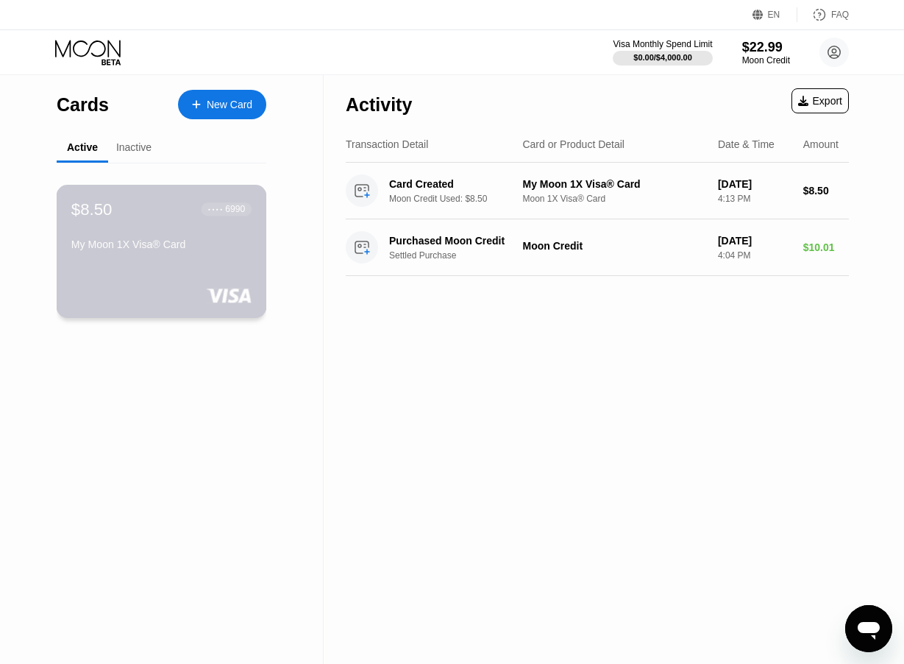
click at [160, 276] on div "$8.50 ● ● ● ● 6990 My Moon 1X Visa® Card" at bounding box center [162, 251] width 210 height 133
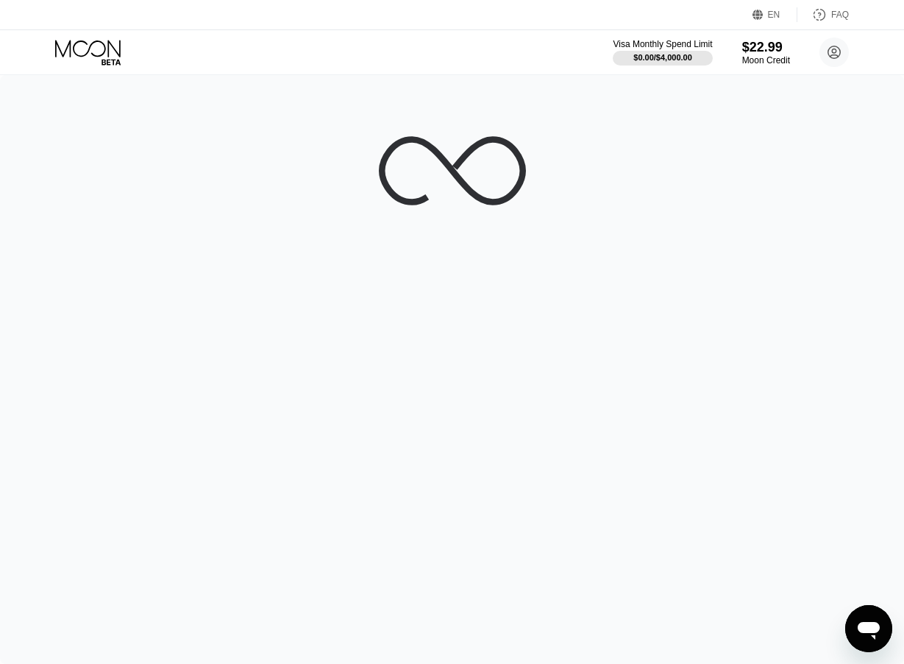
click at [94, 40] on icon at bounding box center [89, 53] width 68 height 26
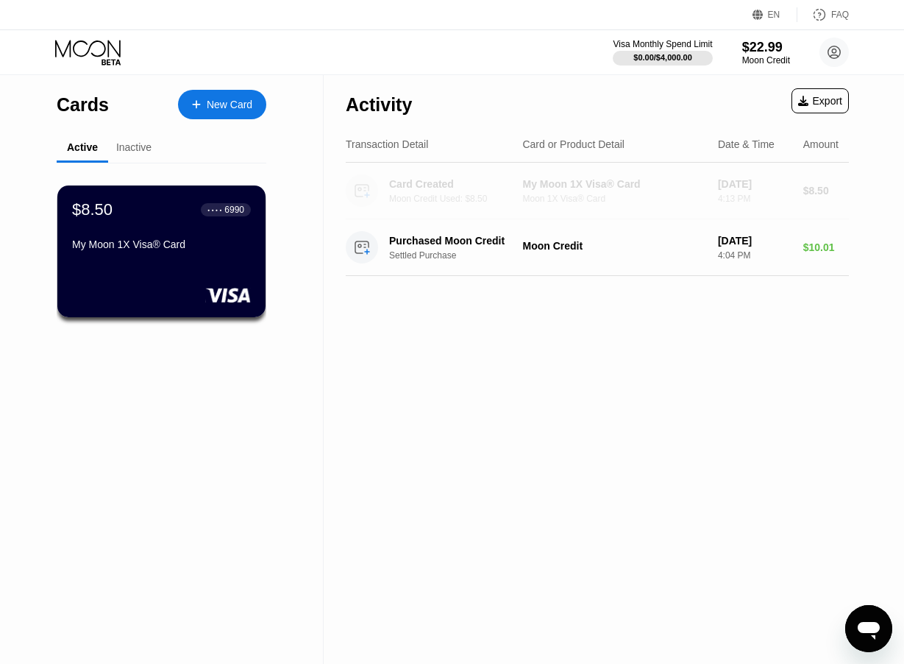
click at [443, 185] on div "Card Created" at bounding box center [458, 184] width 138 height 12
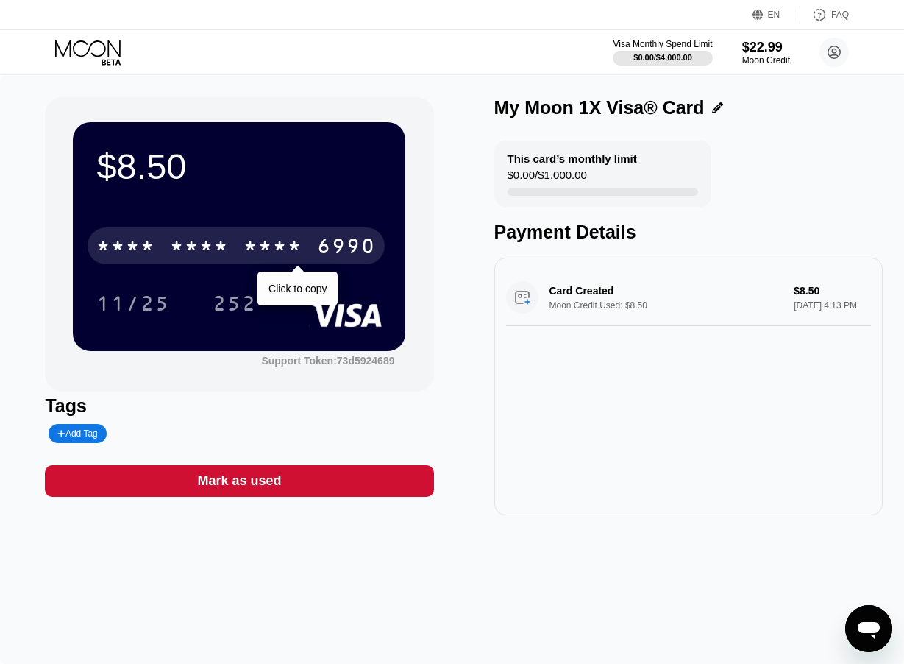
click at [299, 221] on div "* * * * * * * * * * * * 6990 Click to copy" at bounding box center [238, 241] width 285 height 50
click at [296, 245] on div "* * * *" at bounding box center [273, 248] width 59 height 24
click at [230, 247] on div "4513 6500 2900 6990" at bounding box center [236, 245] width 297 height 37
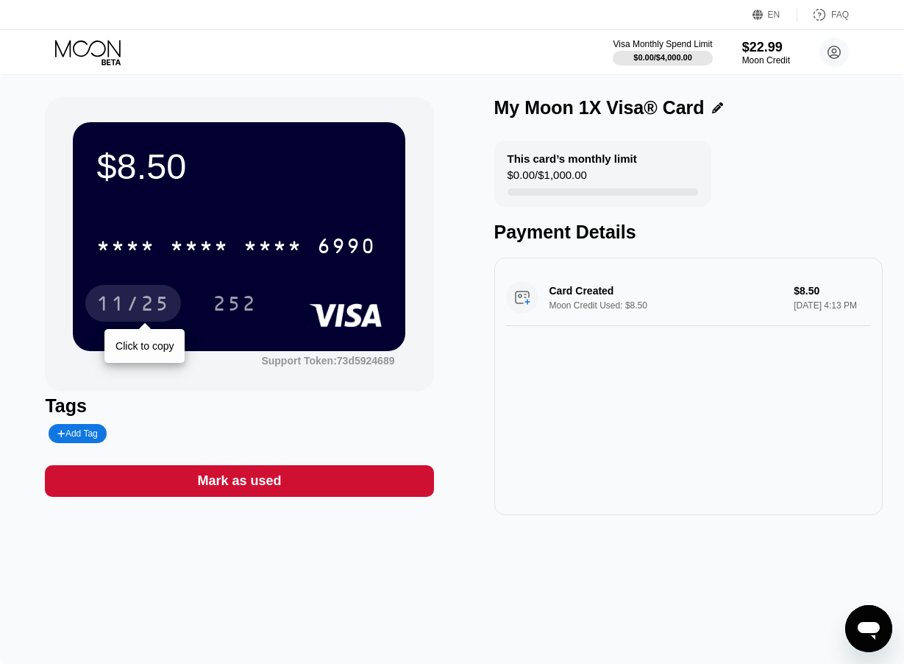
click at [161, 295] on div "11/25" at bounding box center [133, 306] width 74 height 24
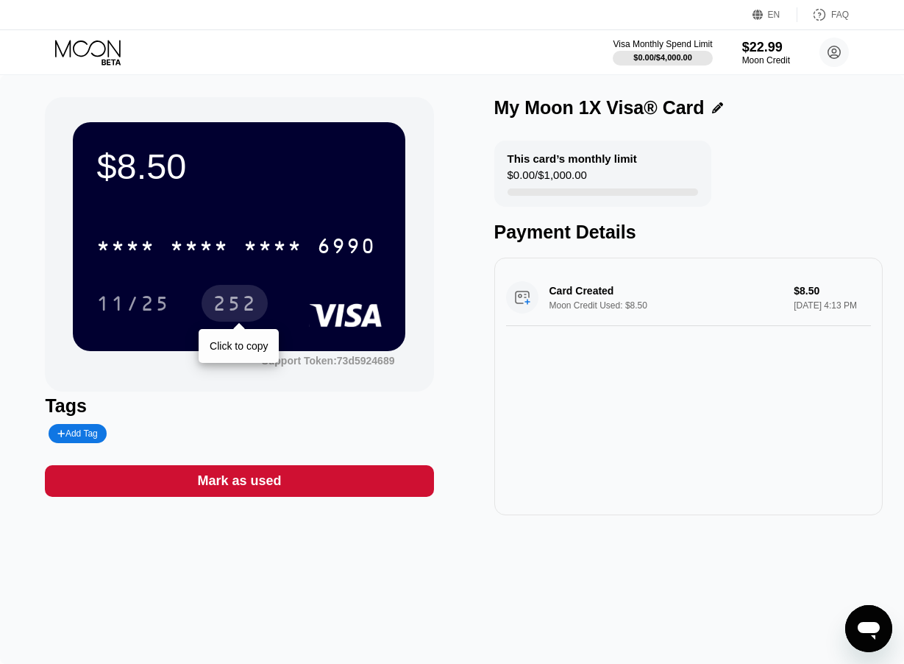
click at [258, 303] on div "252" at bounding box center [235, 303] width 66 height 37
click at [277, 286] on div "252" at bounding box center [246, 303] width 66 height 37
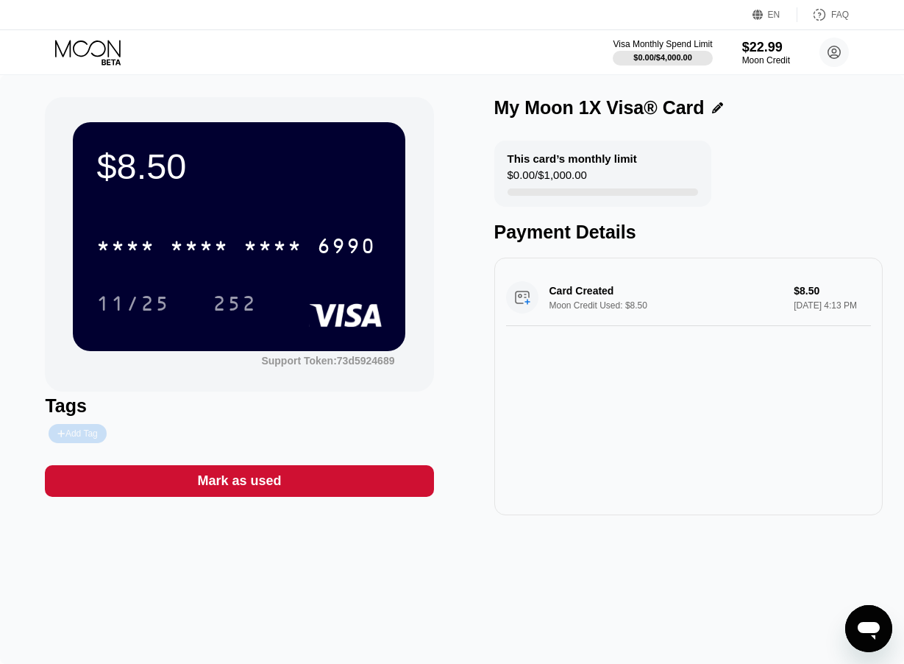
click at [82, 439] on div "Add Tag" at bounding box center [77, 433] width 40 height 10
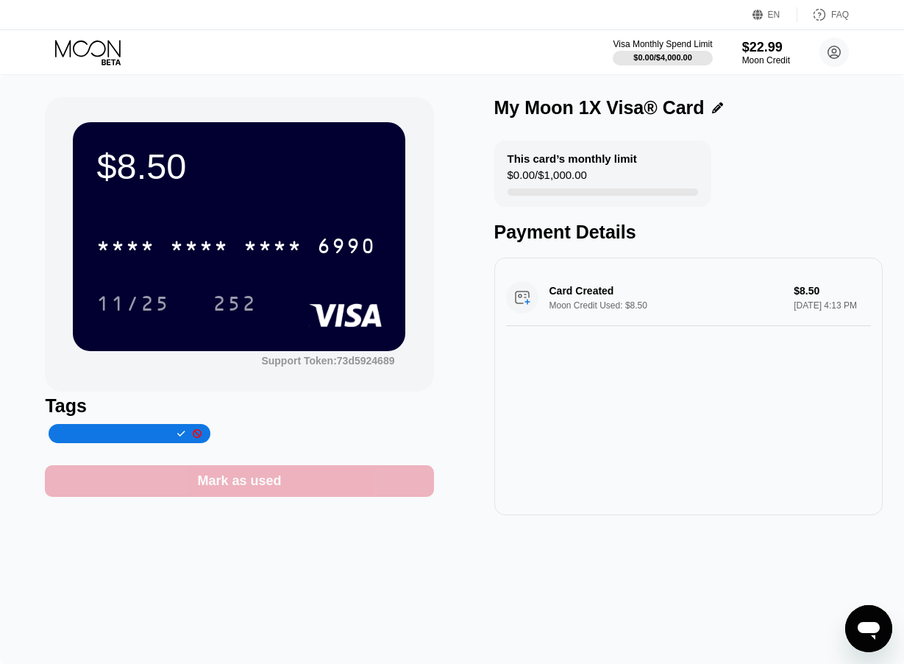
click at [210, 471] on div "Mark as used" at bounding box center [239, 481] width 389 height 32
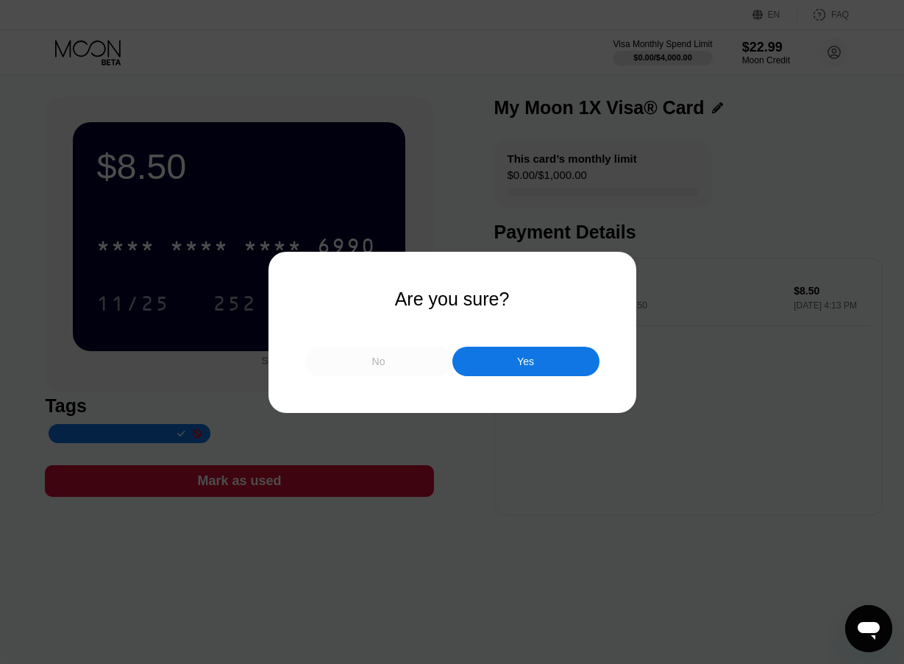
click at [388, 369] on div "No" at bounding box center [378, 361] width 147 height 29
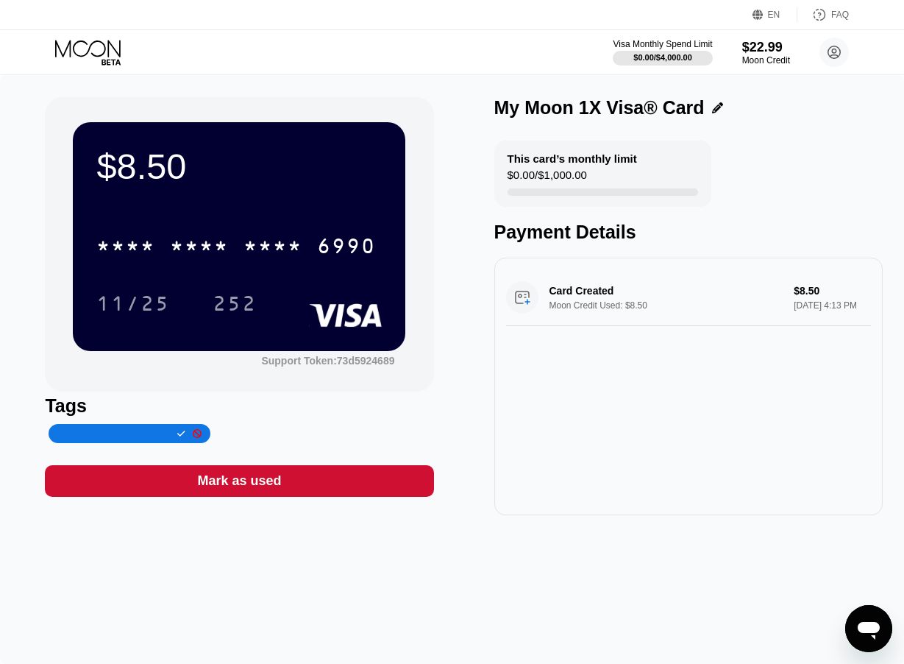
click at [130, 29] on div "EN Language Select an item Save FAQ" at bounding box center [452, 15] width 904 height 30
click at [97, 46] on icon at bounding box center [89, 53] width 68 height 26
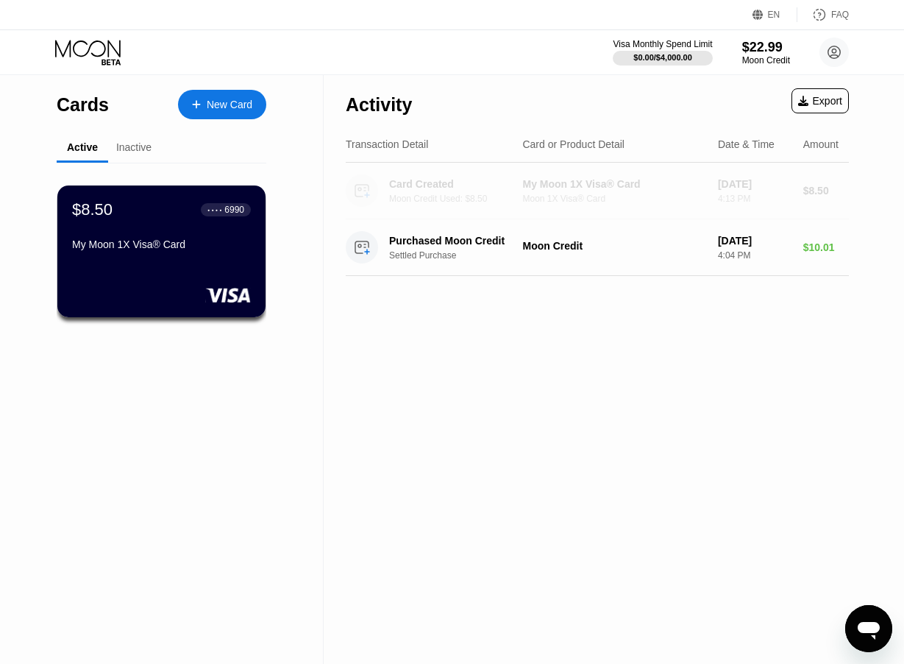
click at [474, 163] on div "Card Created Moon Credit Used: $8.50 My Moon 1X Visa® Card Moon 1X Visa® Card […" at bounding box center [597, 191] width 503 height 57
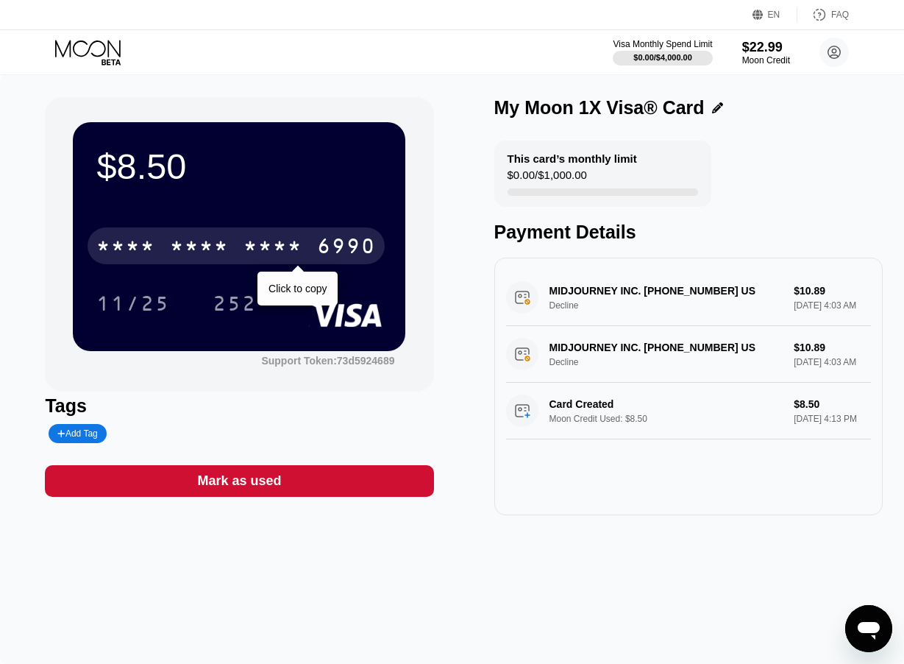
click at [336, 255] on div "6990" at bounding box center [346, 248] width 59 height 24
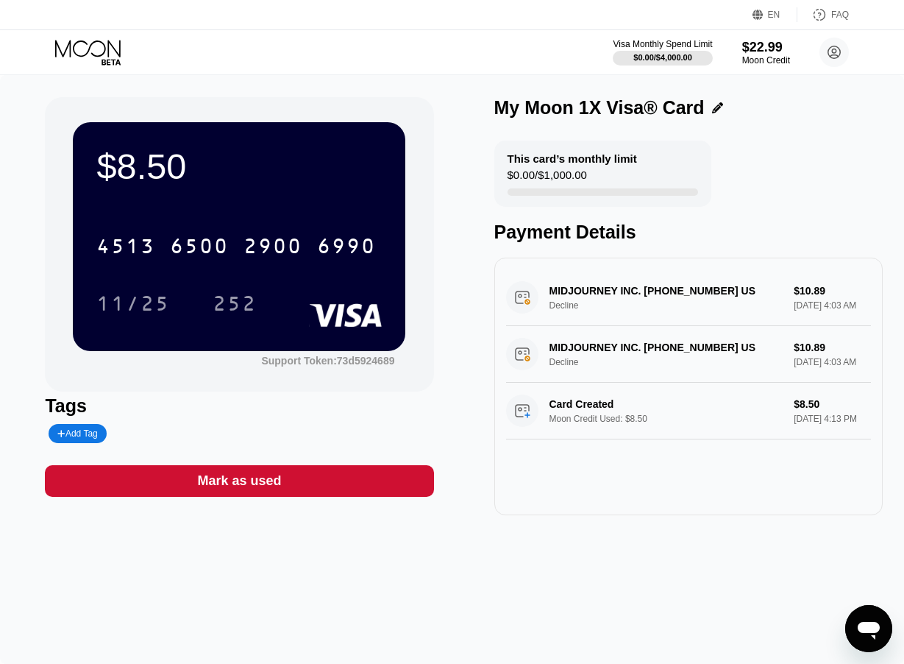
click at [658, 354] on div "MIDJOURNEY INC. +16503794800 US Decline $10.89 Sep 22, 2025 4:03 AM" at bounding box center [688, 354] width 365 height 57
click at [671, 352] on div "MIDJOURNEY INC. +16503794800 US Decline $10.89 Sep 22, 2025 4:03 AM" at bounding box center [688, 354] width 365 height 57
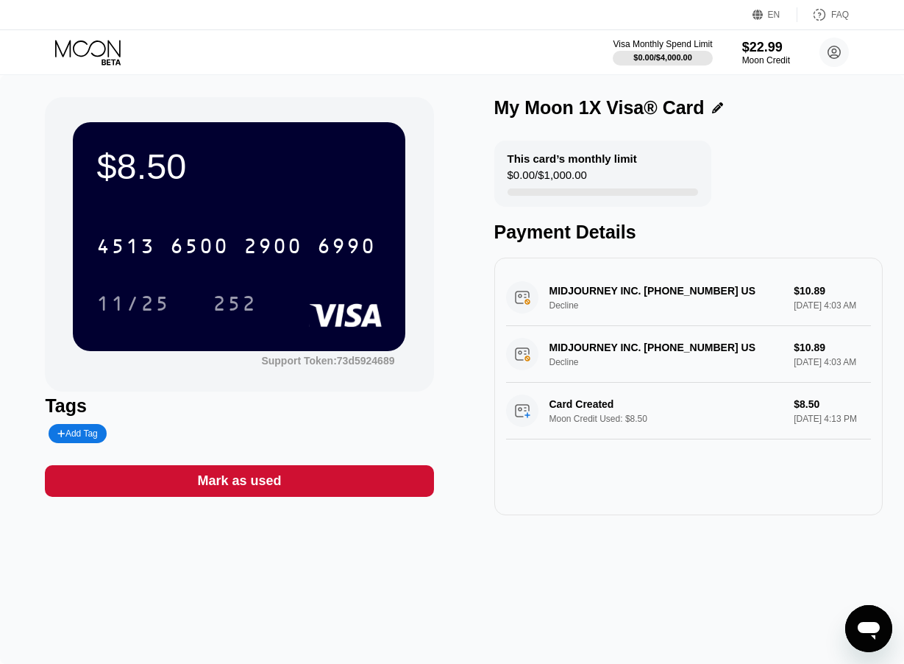
click at [697, 351] on div "MIDJOURNEY INC. +16503794800 US Decline $10.89 Sep 22, 2025 4:03 AM" at bounding box center [688, 354] width 365 height 57
click at [873, 615] on icon "Open messaging window" at bounding box center [869, 628] width 26 height 26
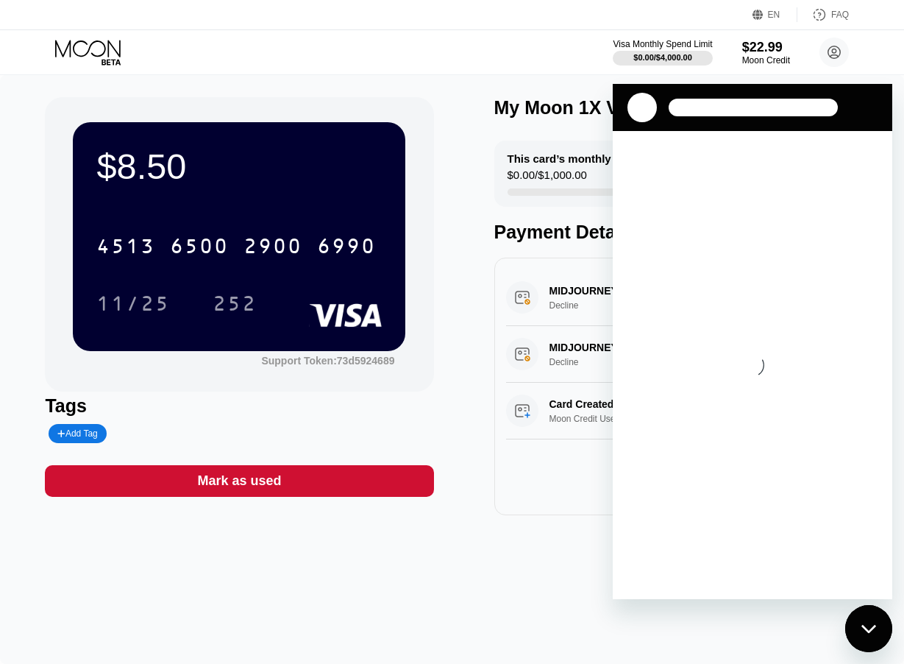
click at [540, 270] on div "MIDJOURNEY INC. +16503794800 US Decline $10.89 Sep 22, 2025 4:03 AM" at bounding box center [688, 297] width 365 height 57
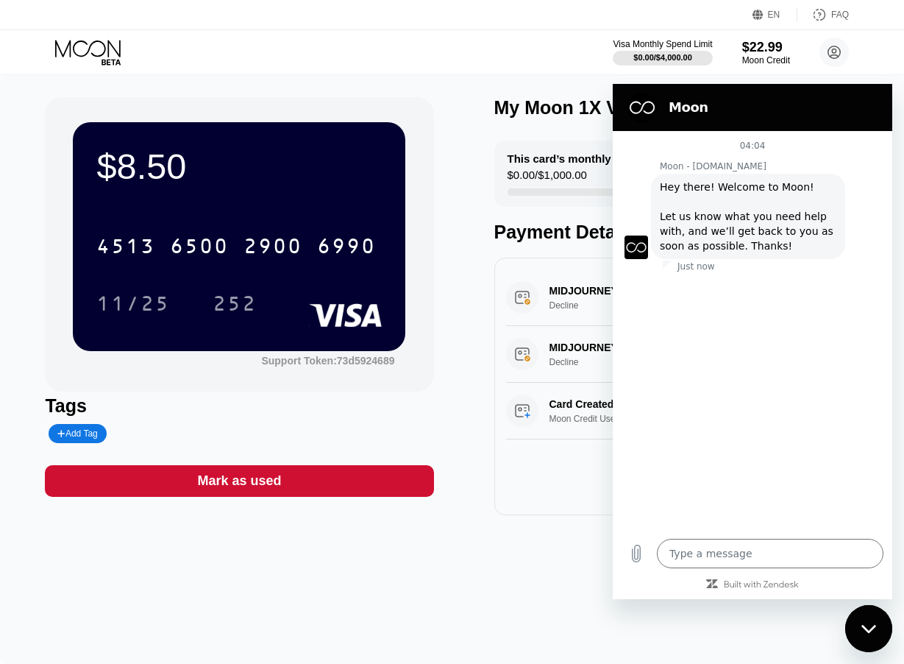
type textarea "x"
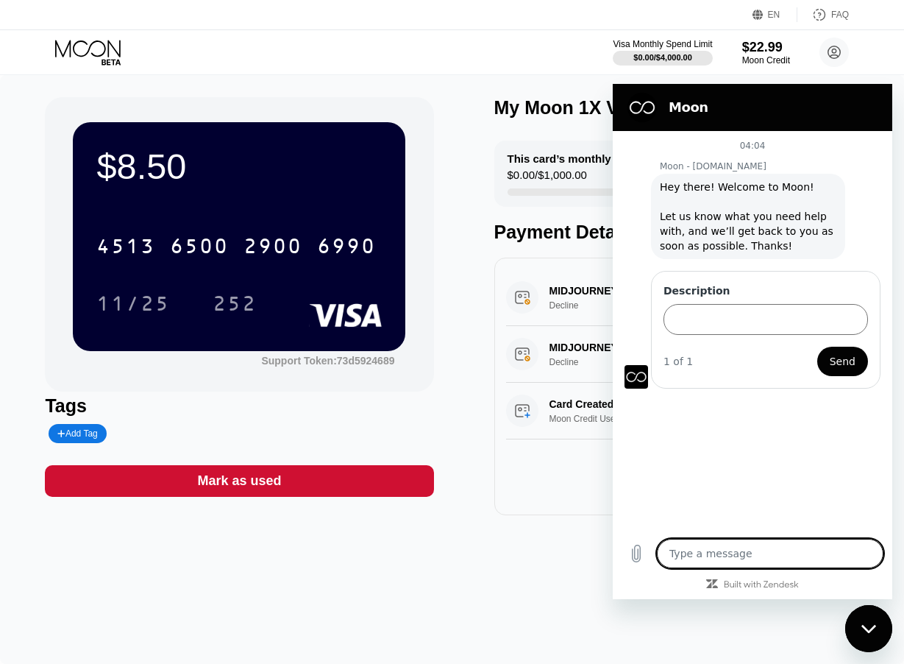
click at [716, 554] on textarea at bounding box center [770, 553] width 227 height 29
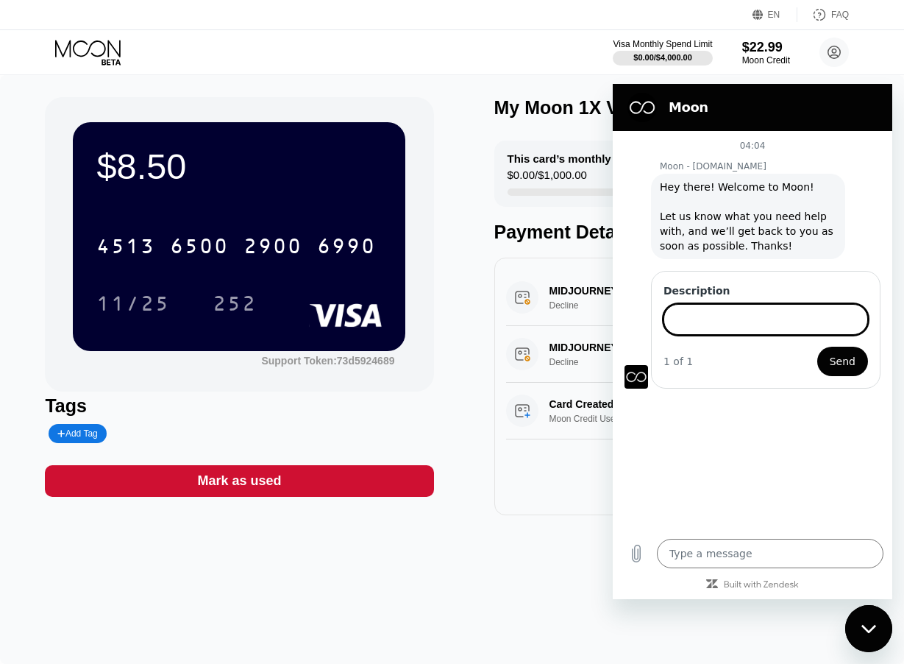
click at [722, 323] on input "Description" at bounding box center [766, 319] width 205 height 31
type input "t"
type input "decline"
click at [817, 347] on button "Send" at bounding box center [842, 361] width 51 height 29
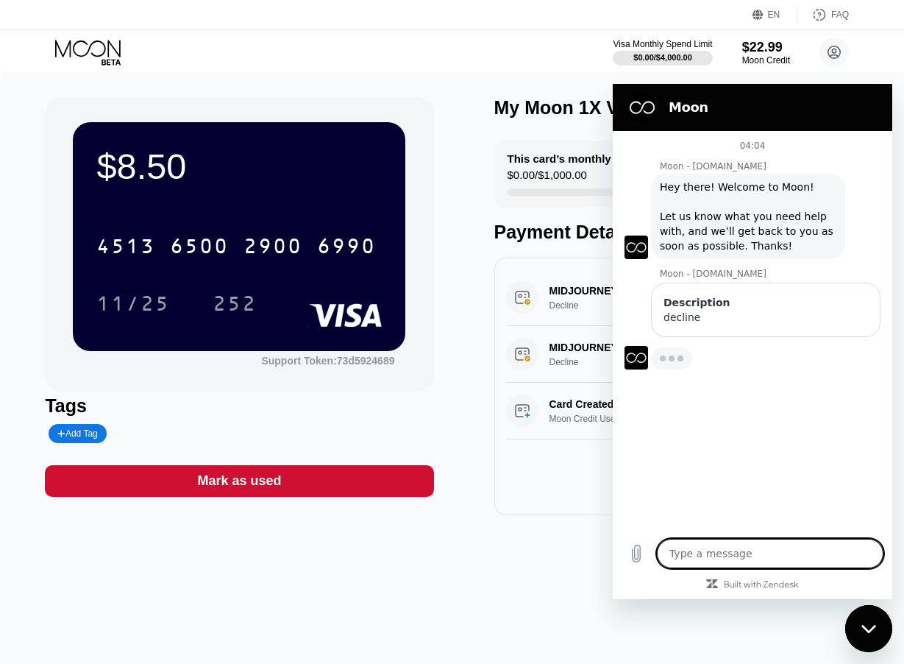
type textarea "x"
click at [739, 547] on textarea at bounding box center [770, 553] width 227 height 29
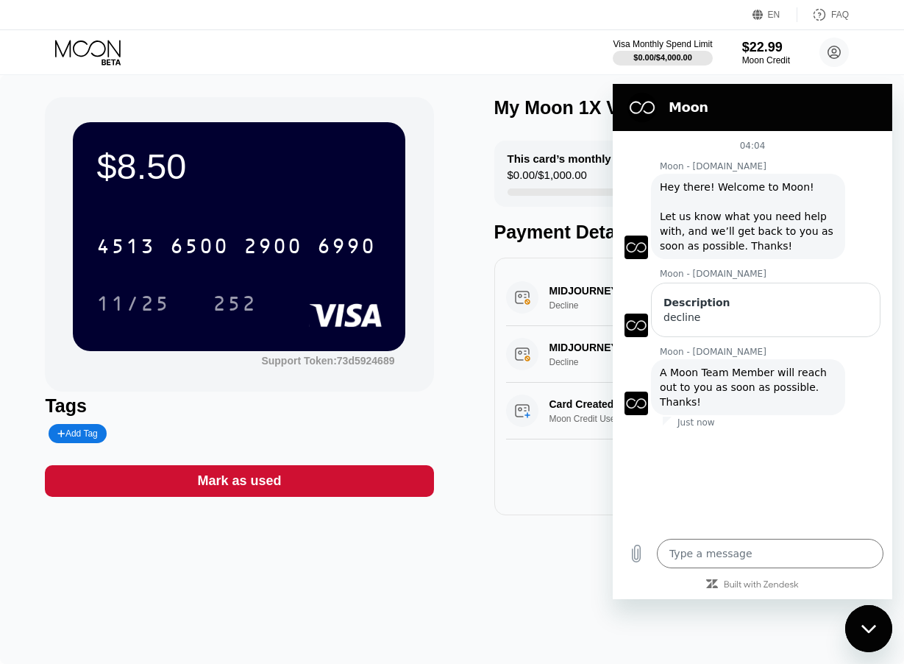
drag, startPoint x: 547, startPoint y: 290, endPoint x: 586, endPoint y: 311, distance: 44.5
click at [586, 311] on div "MIDJOURNEY INC. +16503794800 US Decline $10.89 Sep 22, 2025 4:03 AM" at bounding box center [688, 297] width 365 height 57
click at [726, 564] on textarea at bounding box center [770, 553] width 227 height 29
type textarea "w"
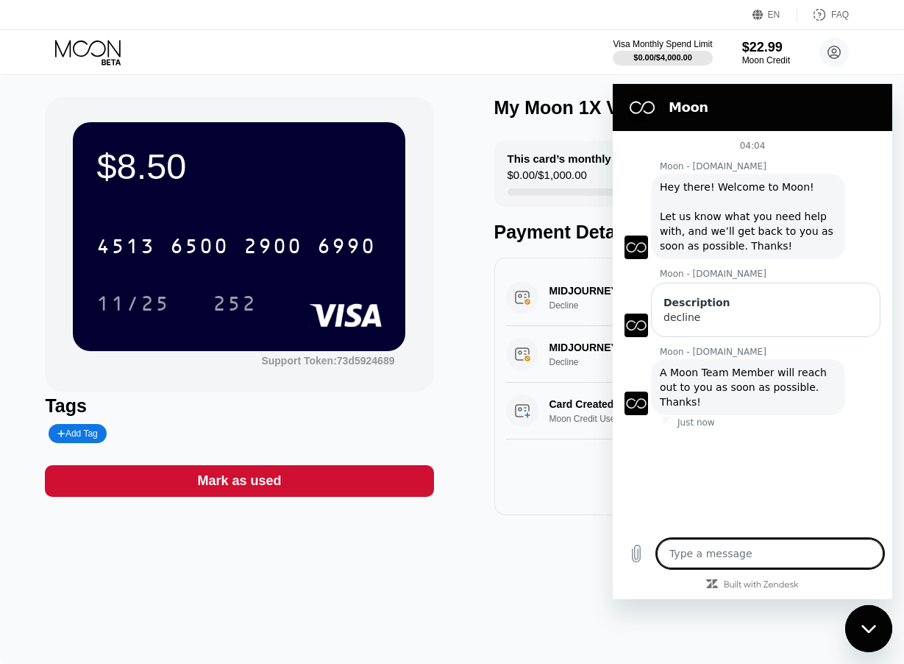
type textarea "x"
type textarea "wh"
type textarea "x"
type textarea "wha"
type textarea "x"
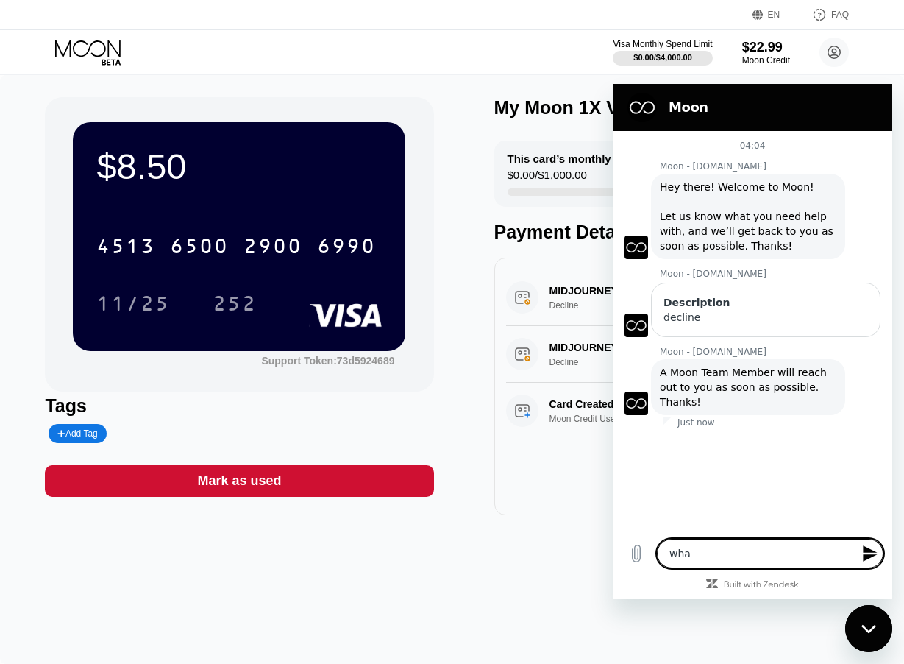
type textarea "what"
type textarea "x"
type textarea "what"
type textarea "x"
type textarea "what t"
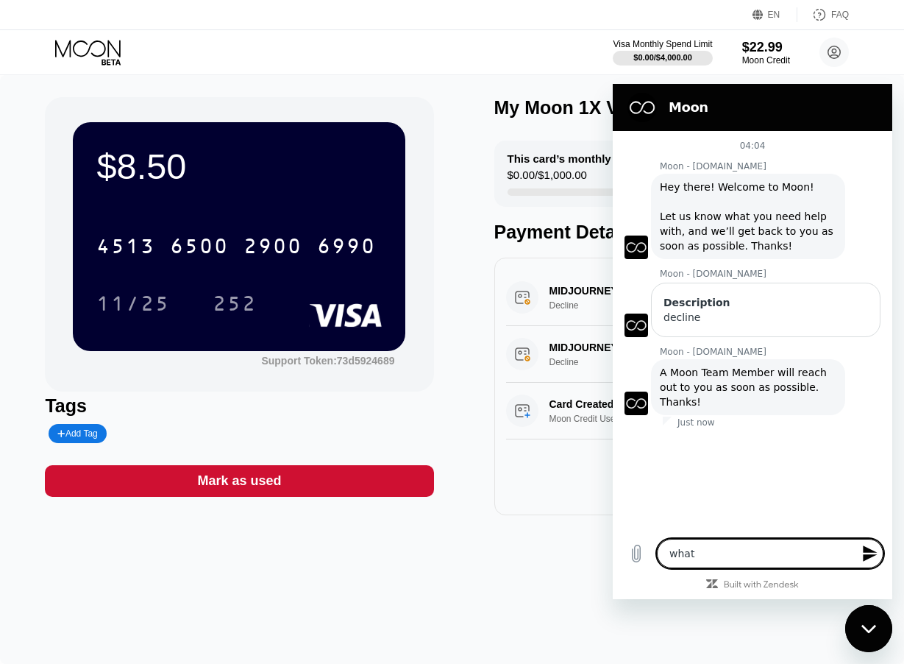
type textarea "x"
type textarea "what to"
type textarea "x"
type textarea "what to"
type textarea "x"
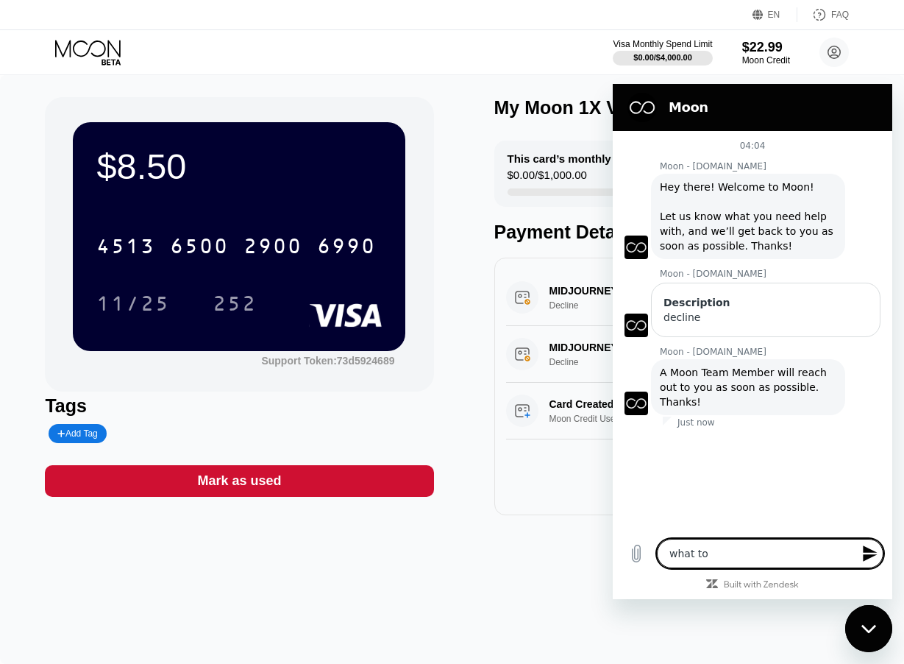
type textarea "what to d"
type textarea "x"
type textarea "what to do"
type textarea "x"
type textarea "what to do"
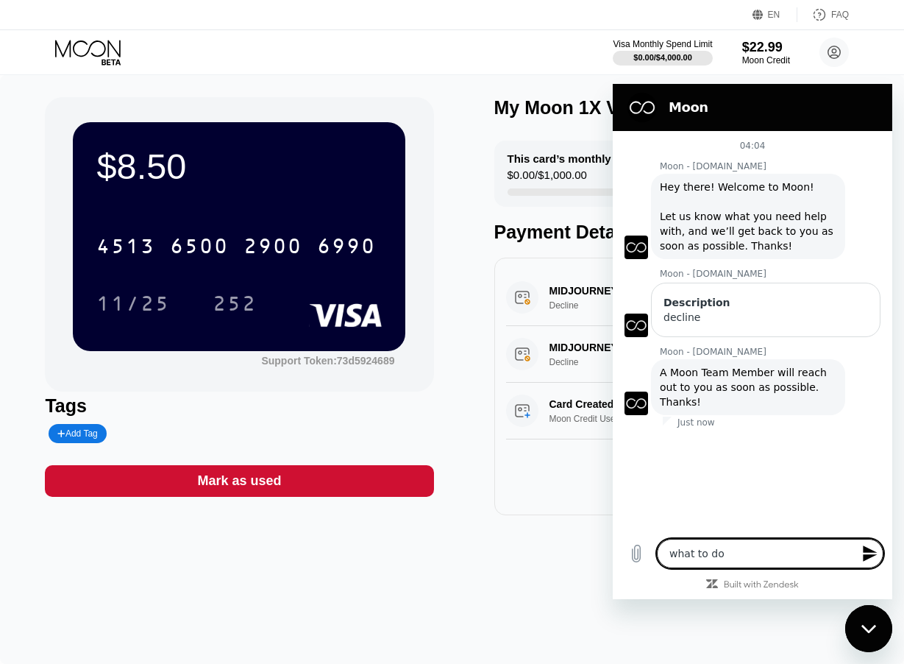
type textarea "x"
type textarea "what to do w"
type textarea "x"
type textarea "what to do wi"
type textarea "x"
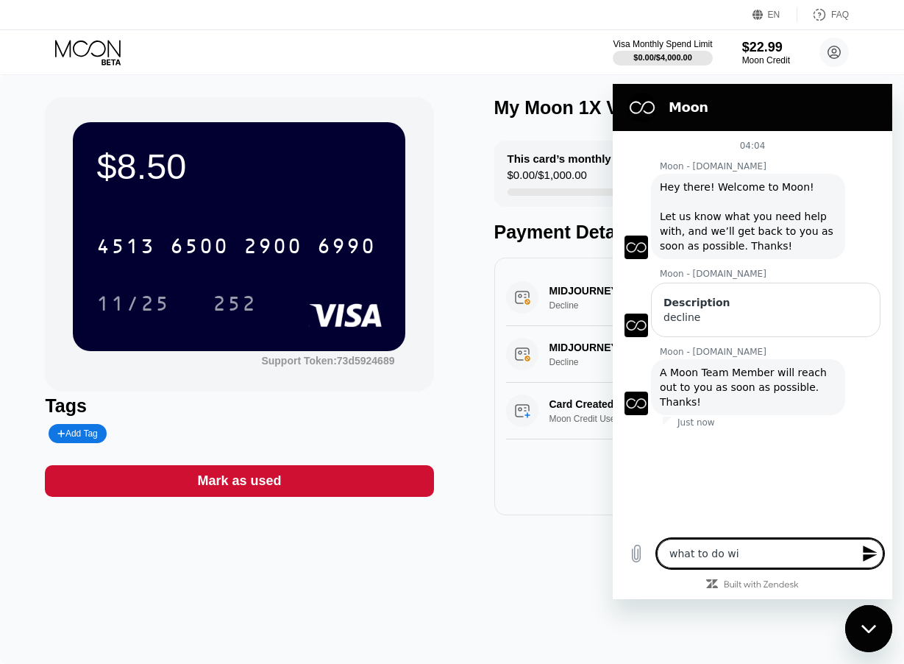
type textarea "what to do w"
type textarea "x"
type textarea "what to do wh"
type textarea "x"
type textarea "what to do whe"
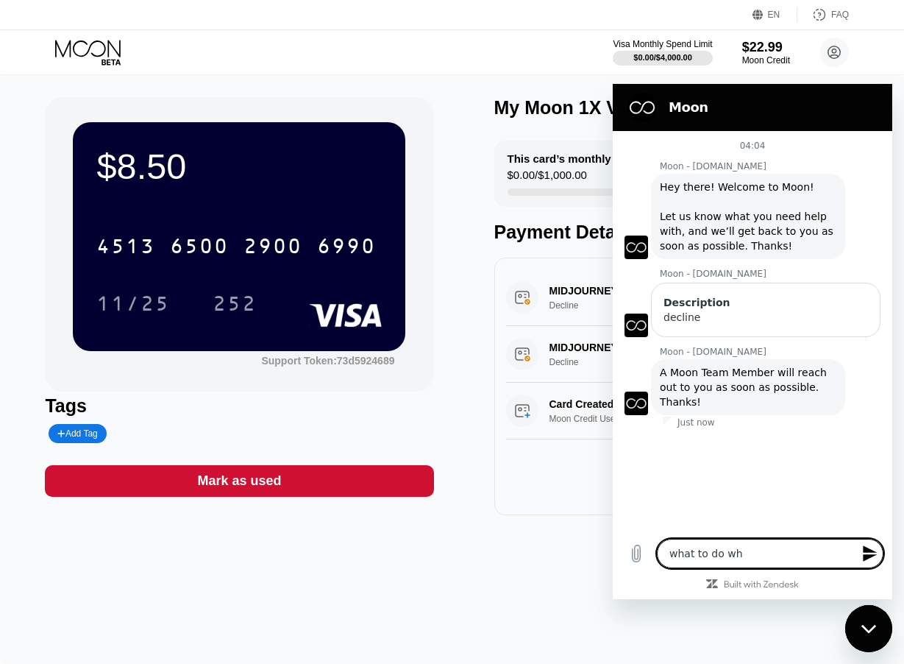
type textarea "x"
type textarea "what to do when"
type textarea "x"
type textarea "what to do when"
type textarea "x"
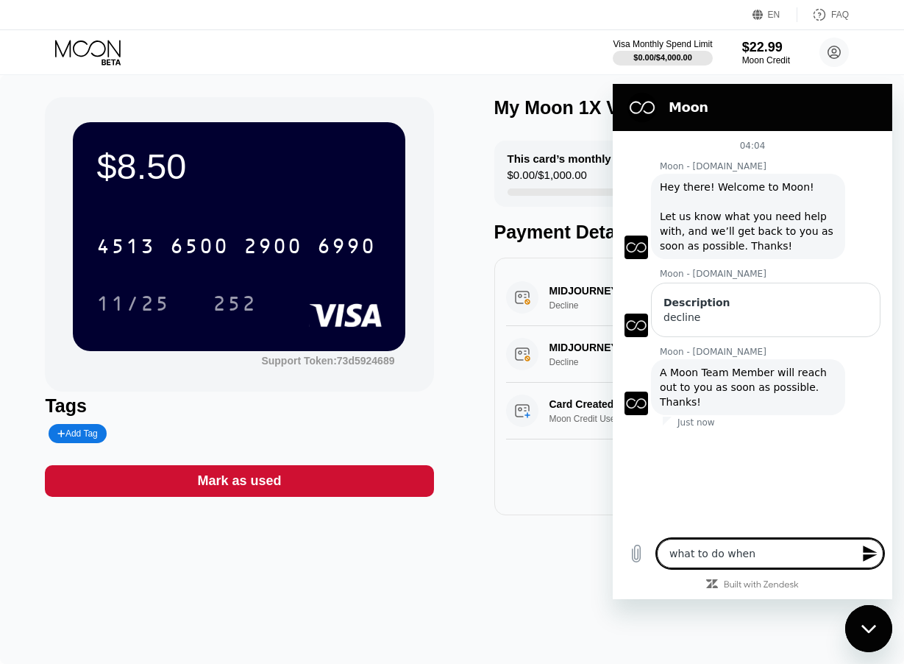
type textarea "what to do when d"
type textarea "x"
type textarea "what to do when de"
type textarea "x"
type textarea "what to do when dec"
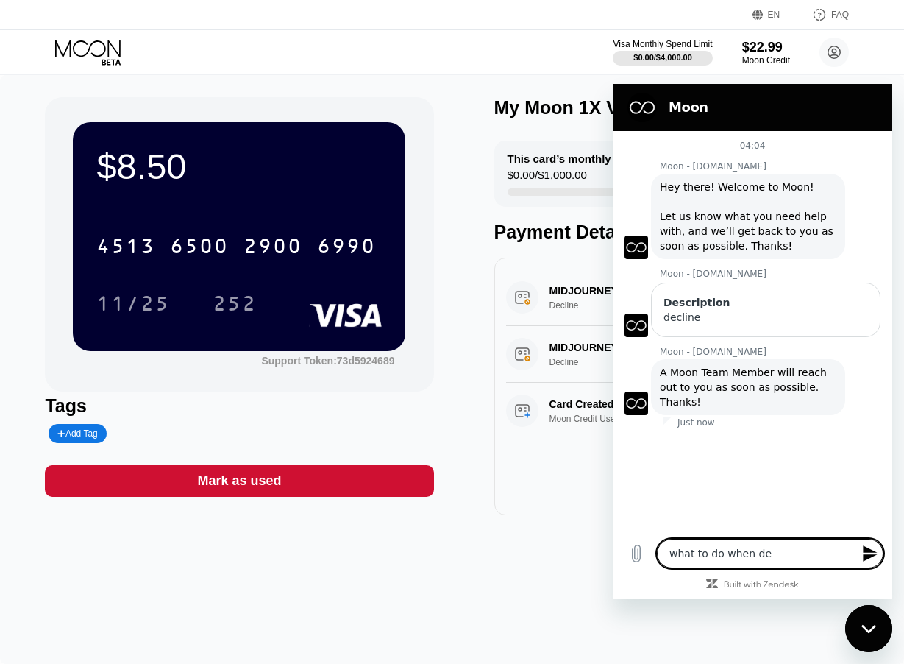
type textarea "x"
type textarea "what to do when decl"
type textarea "x"
type textarea "what to do when decli"
type textarea "x"
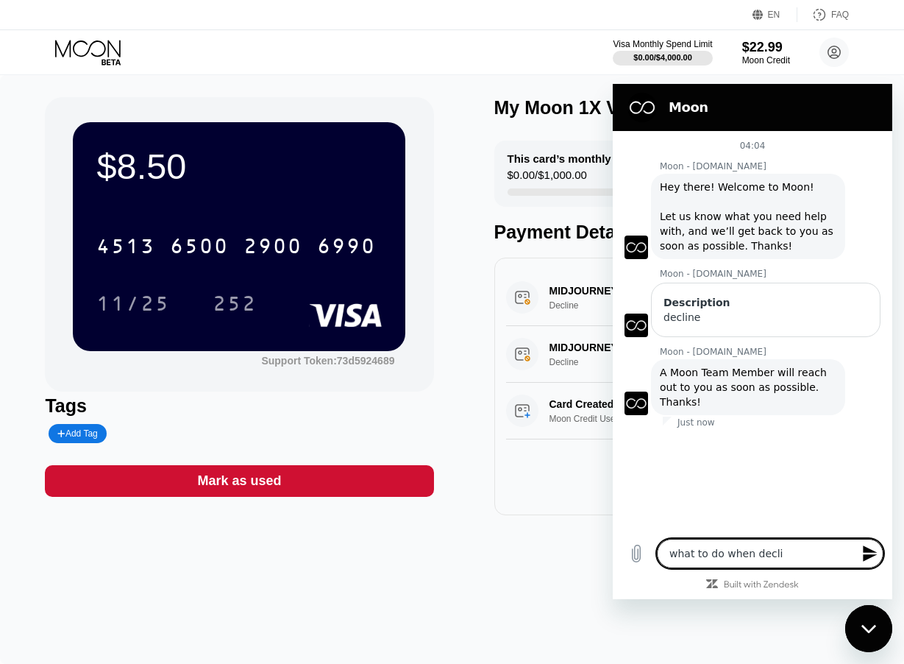
type textarea "what to do when declin"
type textarea "x"
type textarea "what to do when decline"
type textarea "x"
click at [516, 542] on div "$8.50 4513 6500 2900 6990 11/25 252 Support Token: 73d5924689 Tags Add Tag Mark…" at bounding box center [452, 369] width 904 height 589
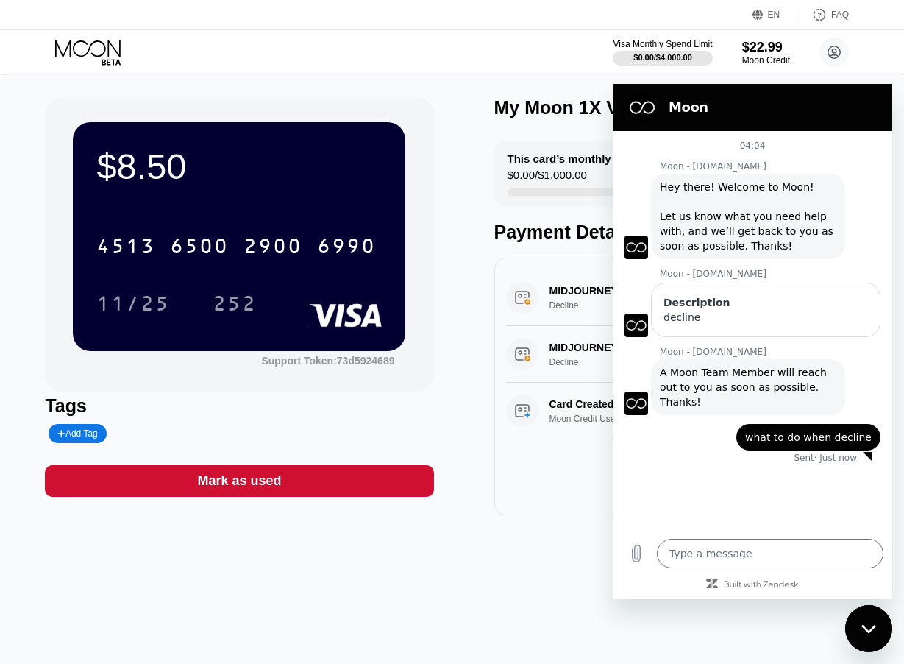
click at [704, 99] on h2 "Moon" at bounding box center [773, 108] width 209 height 18
click at [866, 623] on div "Close messaging window" at bounding box center [869, 628] width 44 height 44
type textarea "x"
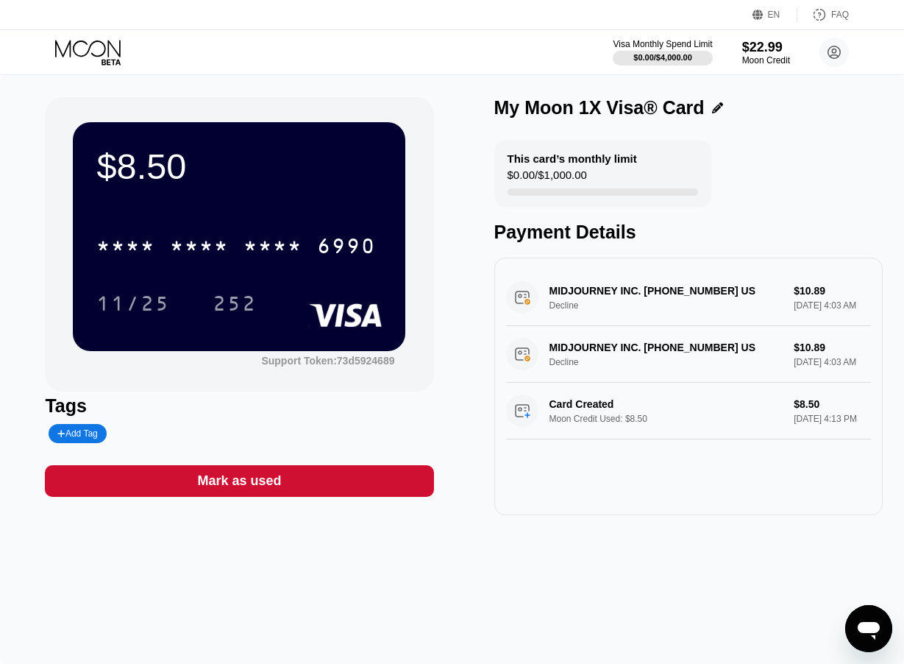
click at [870, 634] on icon "Open messaging window" at bounding box center [869, 628] width 26 height 26
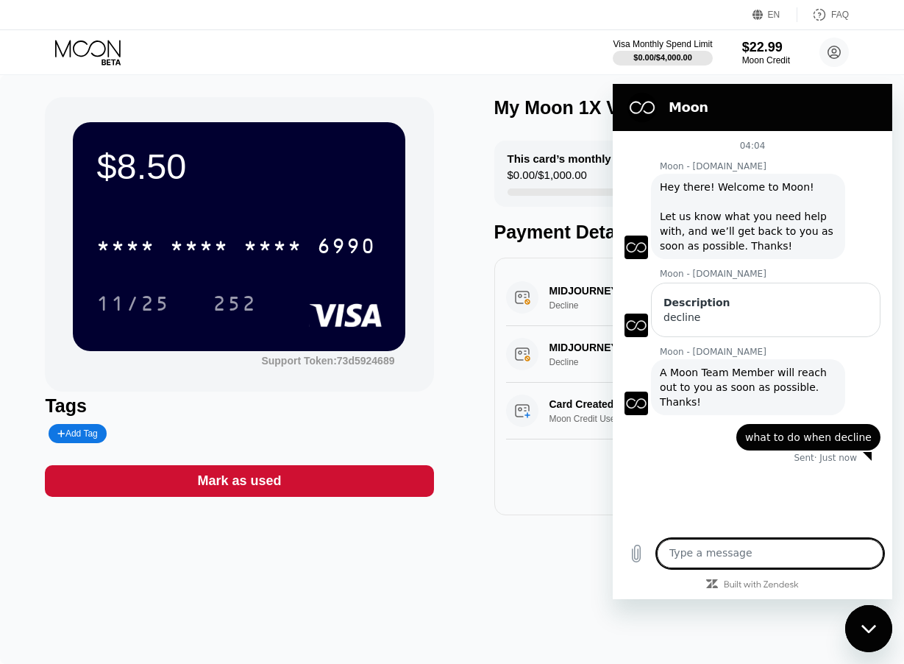
click at [870, 634] on div "Close messaging window" at bounding box center [869, 628] width 44 height 44
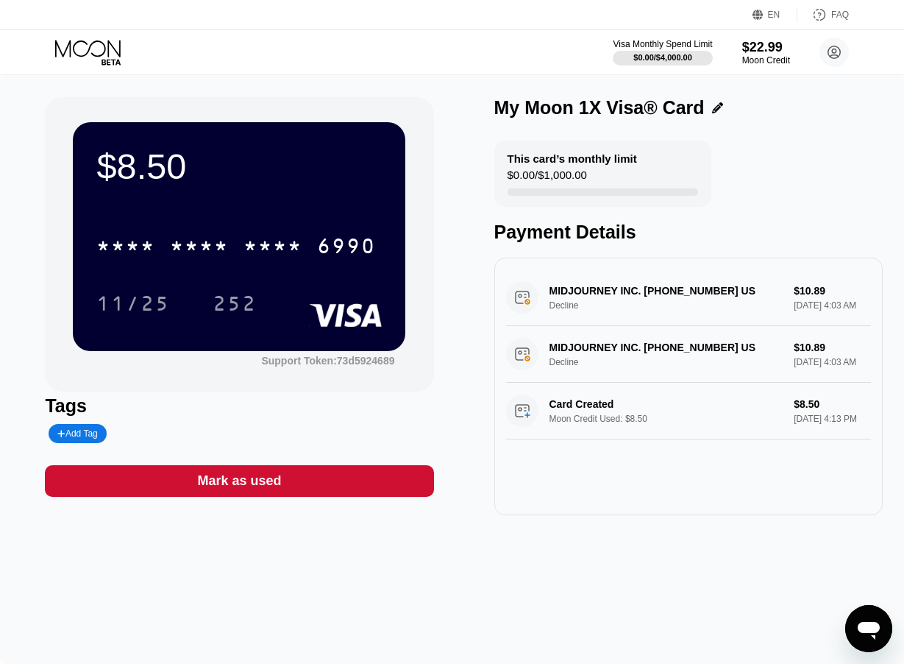
click at [856, 611] on div "Open messaging window" at bounding box center [869, 628] width 44 height 44
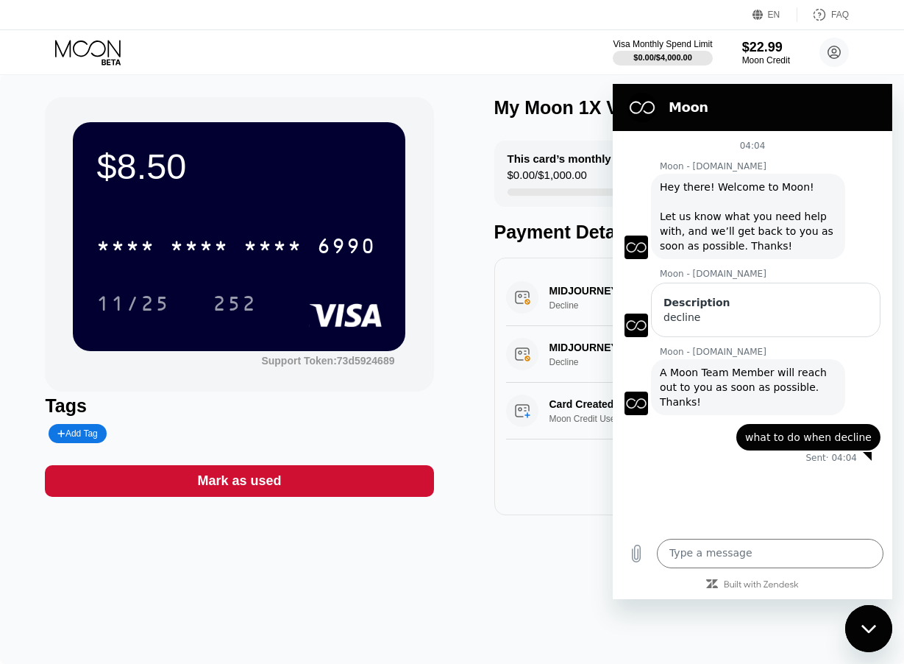
click at [269, 495] on div "Mark as used" at bounding box center [239, 481] width 389 height 32
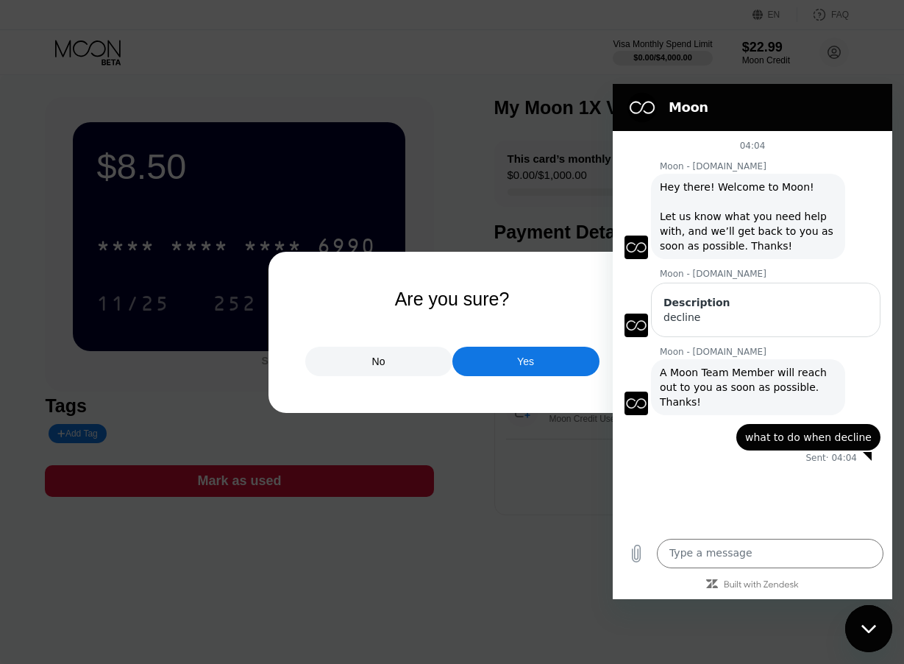
click at [701, 52] on div at bounding box center [452, 332] width 904 height 664
click at [874, 636] on div "Close messaging window" at bounding box center [869, 628] width 44 height 44
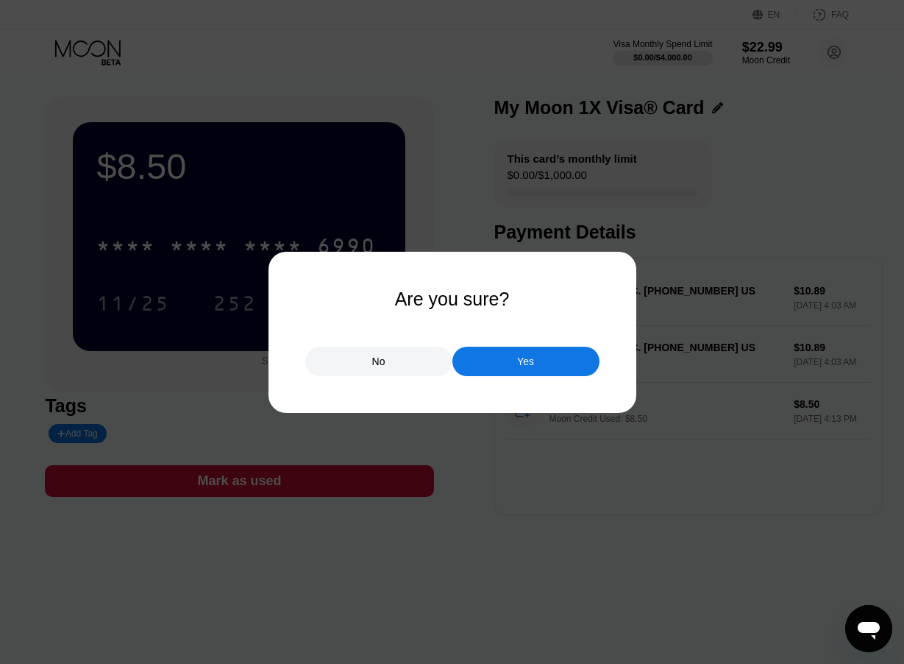
click at [389, 362] on div "No" at bounding box center [378, 361] width 147 height 29
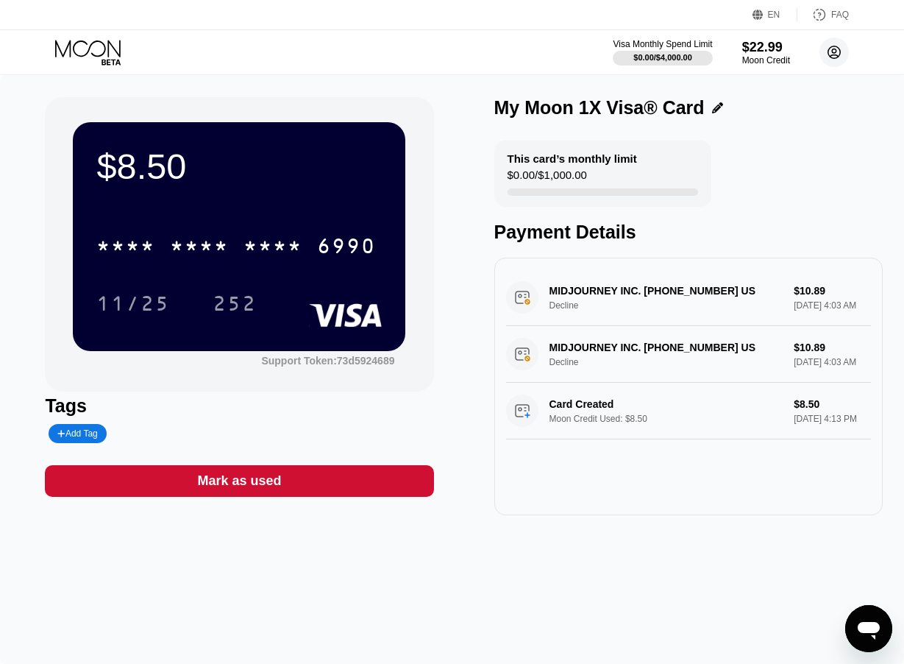
click at [839, 50] on circle at bounding box center [834, 52] width 29 height 29
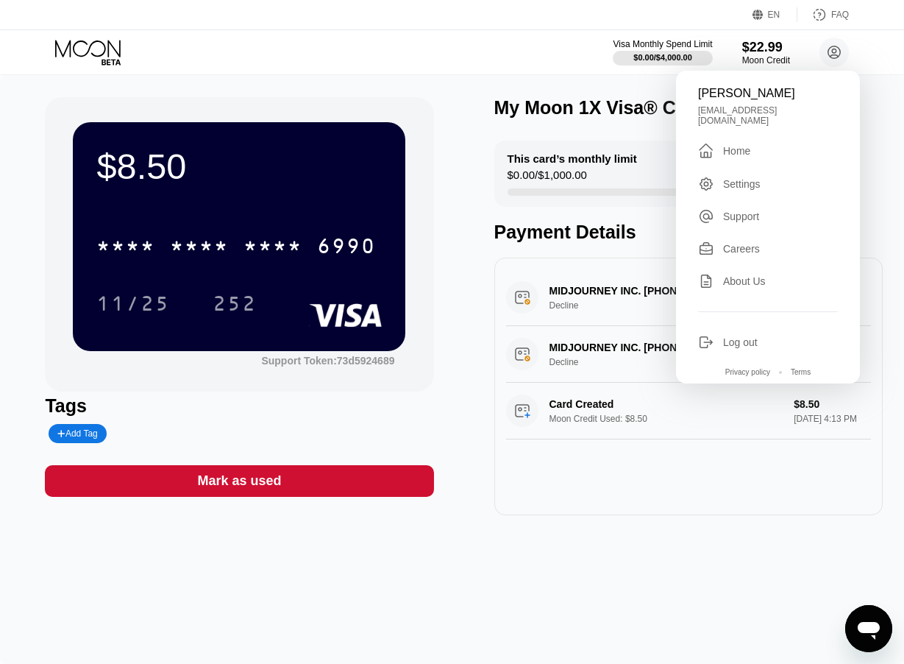
click at [764, 210] on div "Support" at bounding box center [768, 216] width 140 height 16
type textarea "x"
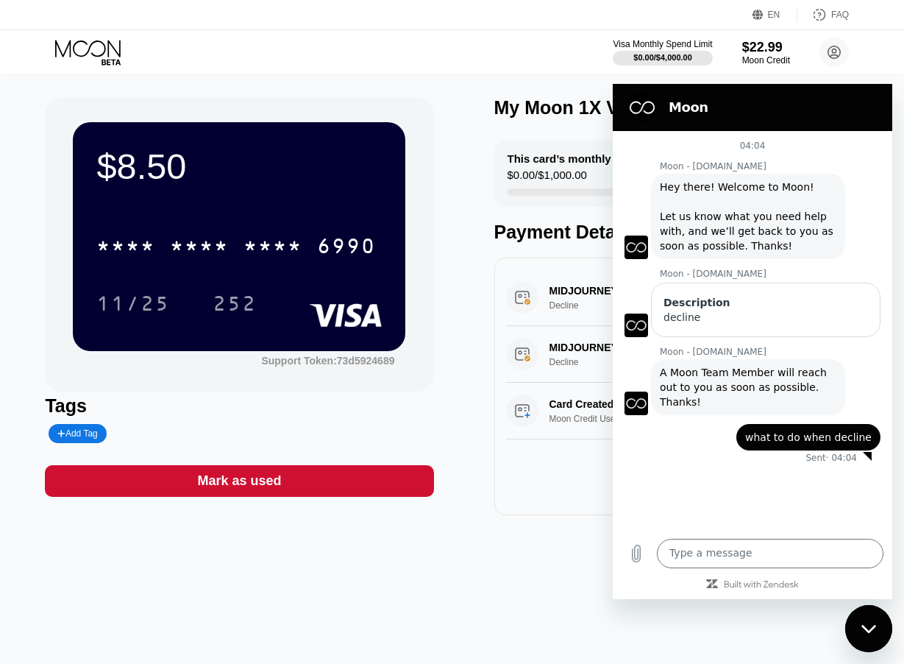
click at [879, 102] on section "Moon" at bounding box center [753, 107] width 280 height 47
click at [542, 77] on div "$8.50 * * * * * * * * * * * * 6990 11/25 252 Support Token: 73d5924689 Tags Add…" at bounding box center [452, 369] width 904 height 589
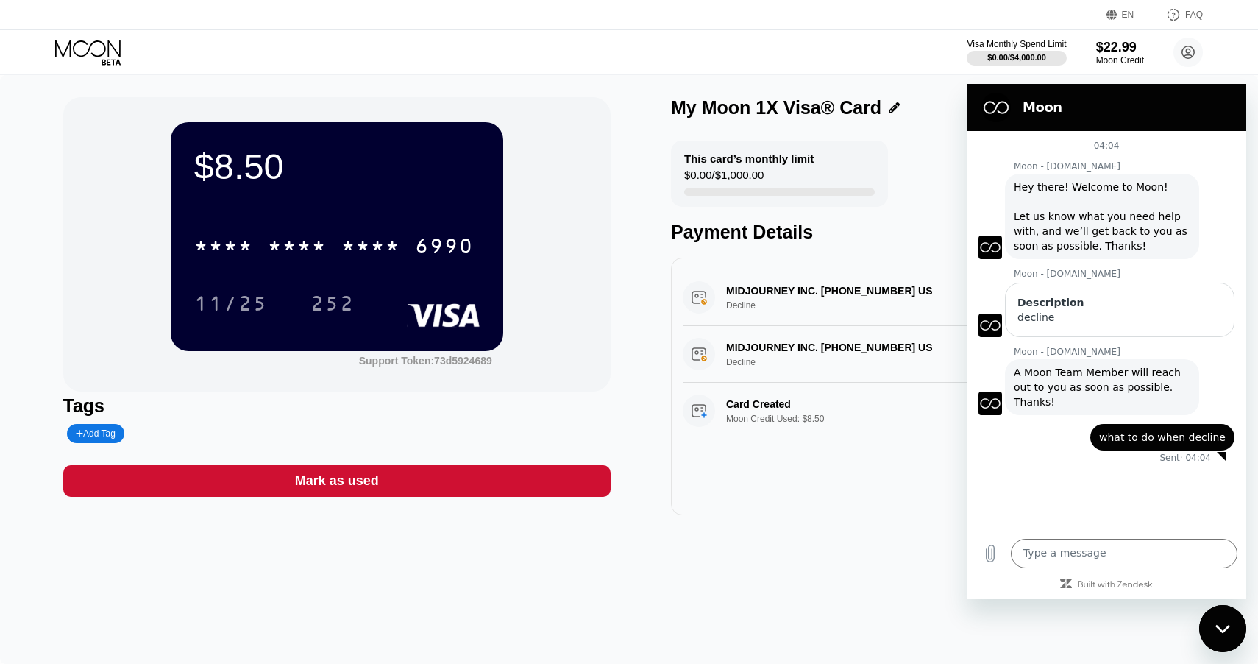
click at [281, 243] on div "* * * *" at bounding box center [297, 248] width 59 height 24
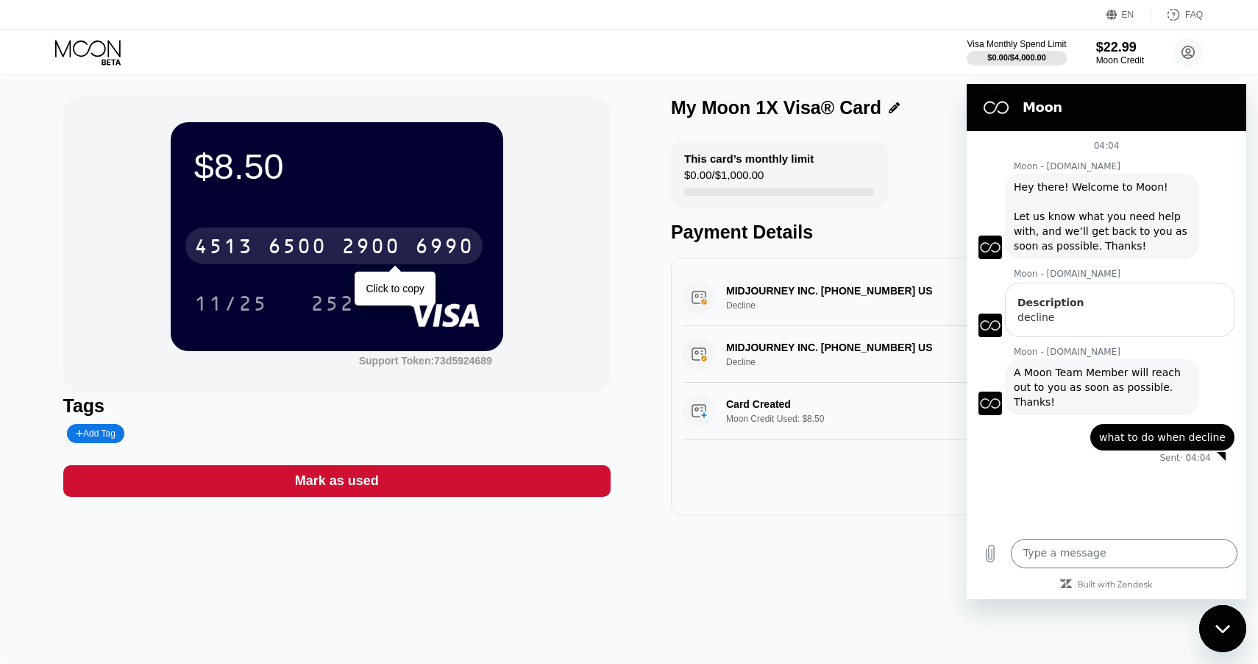
click at [281, 243] on div "6500" at bounding box center [297, 248] width 59 height 24
click at [353, 233] on div "* * * * * * * * * * * * 6990" at bounding box center [333, 245] width 297 height 37
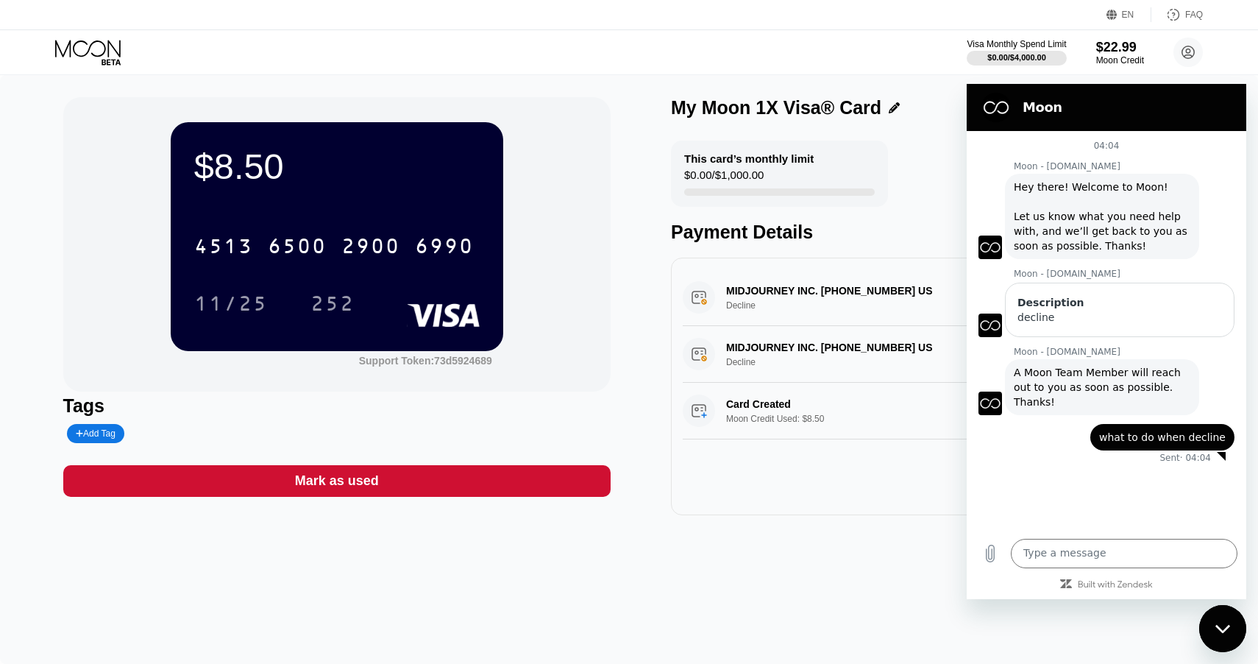
click at [235, 294] on div "11/25" at bounding box center [231, 303] width 96 height 37
click at [333, 309] on div "252" at bounding box center [333, 306] width 44 height 24
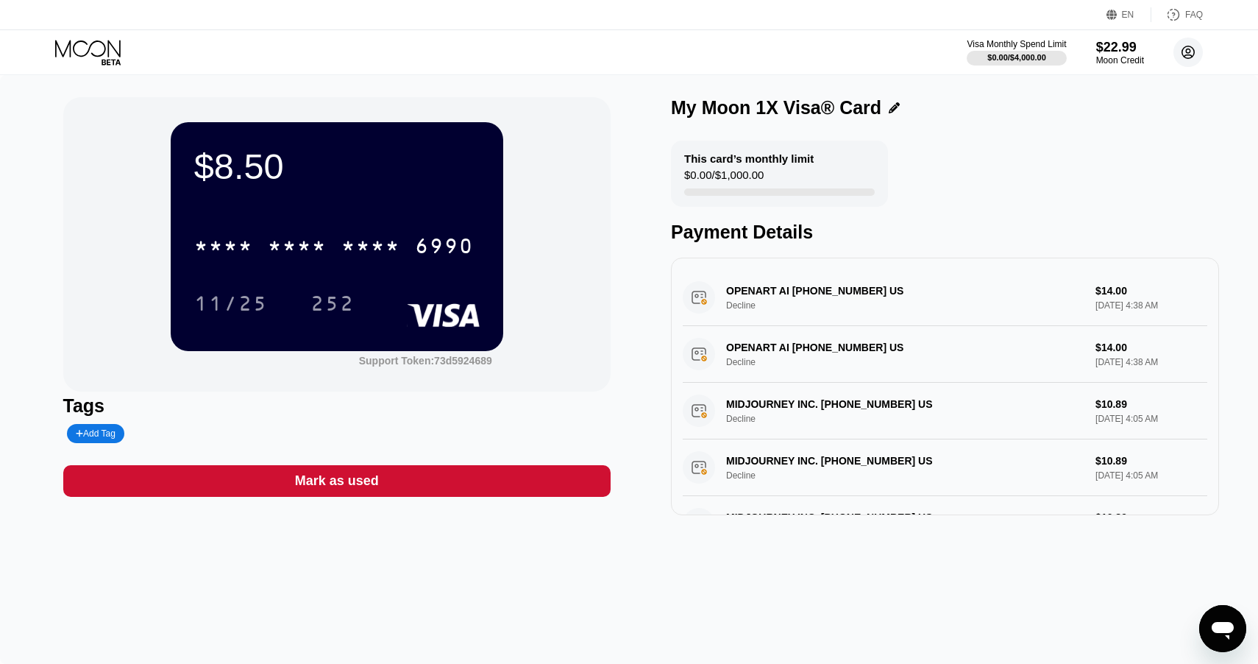
click at [1191, 47] on icon at bounding box center [1188, 52] width 13 height 13
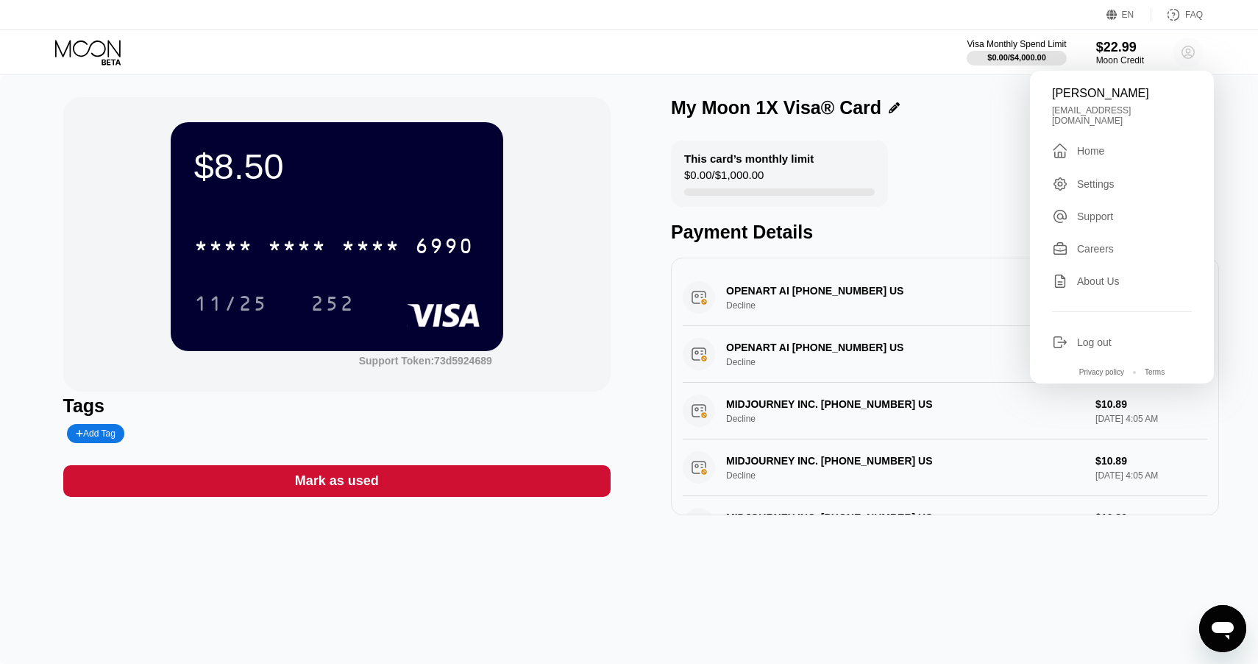
click at [1191, 47] on icon at bounding box center [1188, 52] width 13 height 13
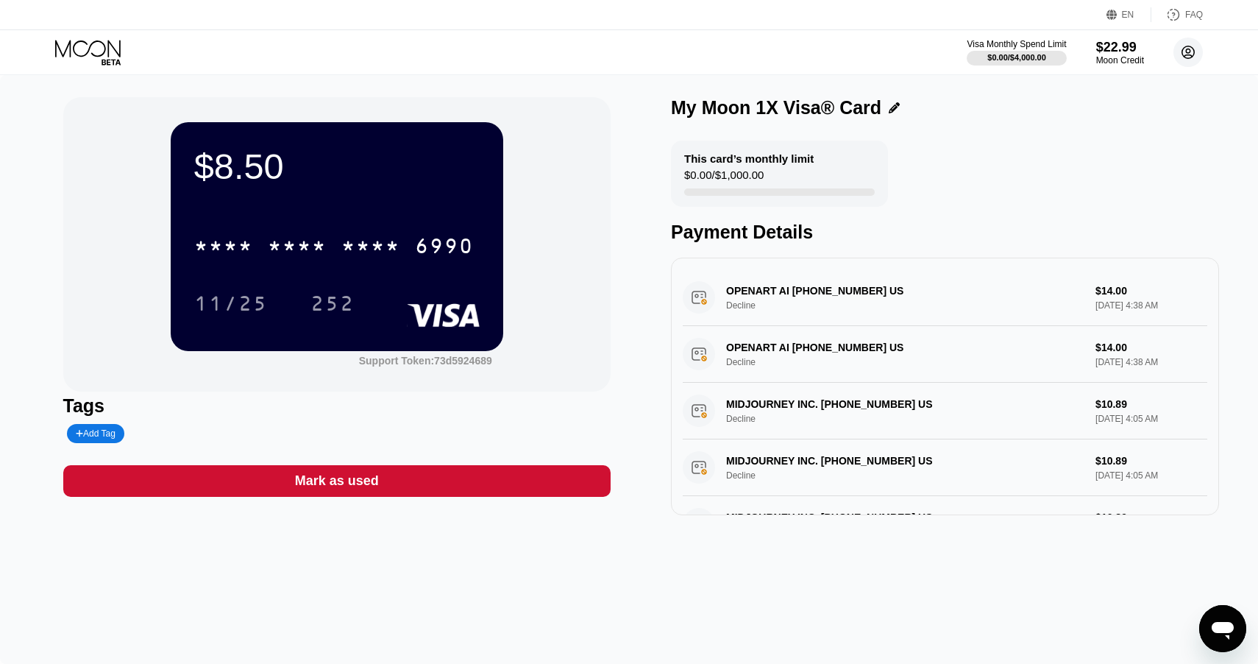
click at [1191, 47] on icon at bounding box center [1188, 52] width 13 height 13
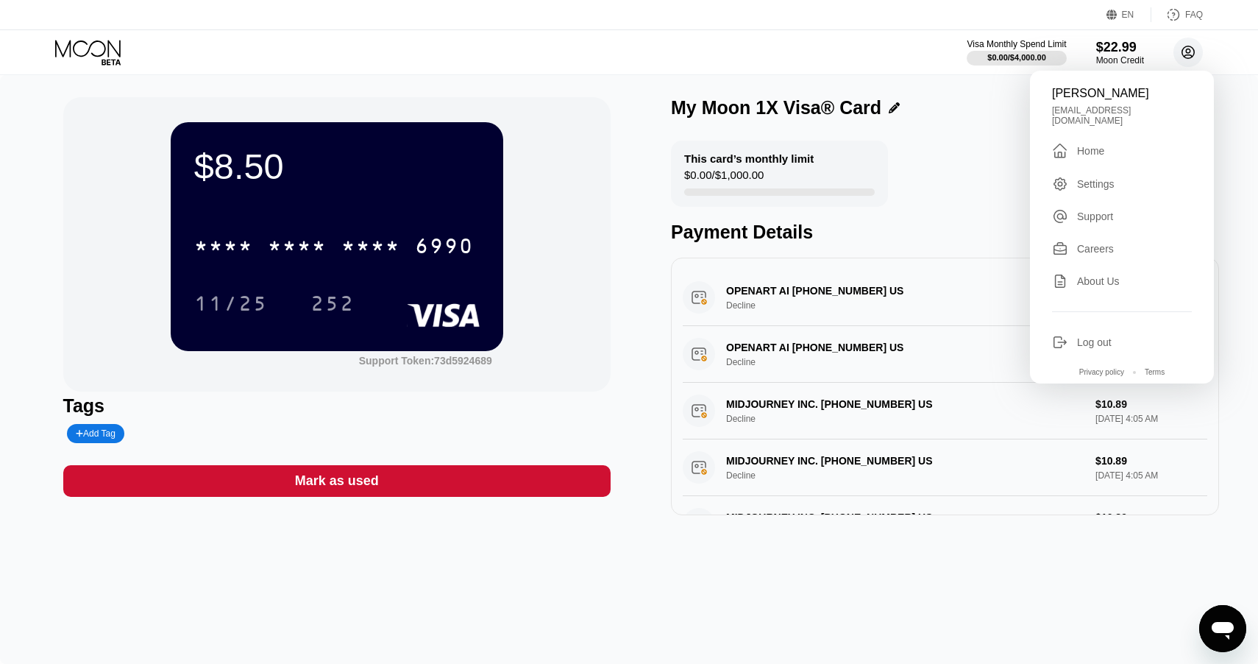
click at [1191, 47] on icon at bounding box center [1188, 52] width 13 height 13
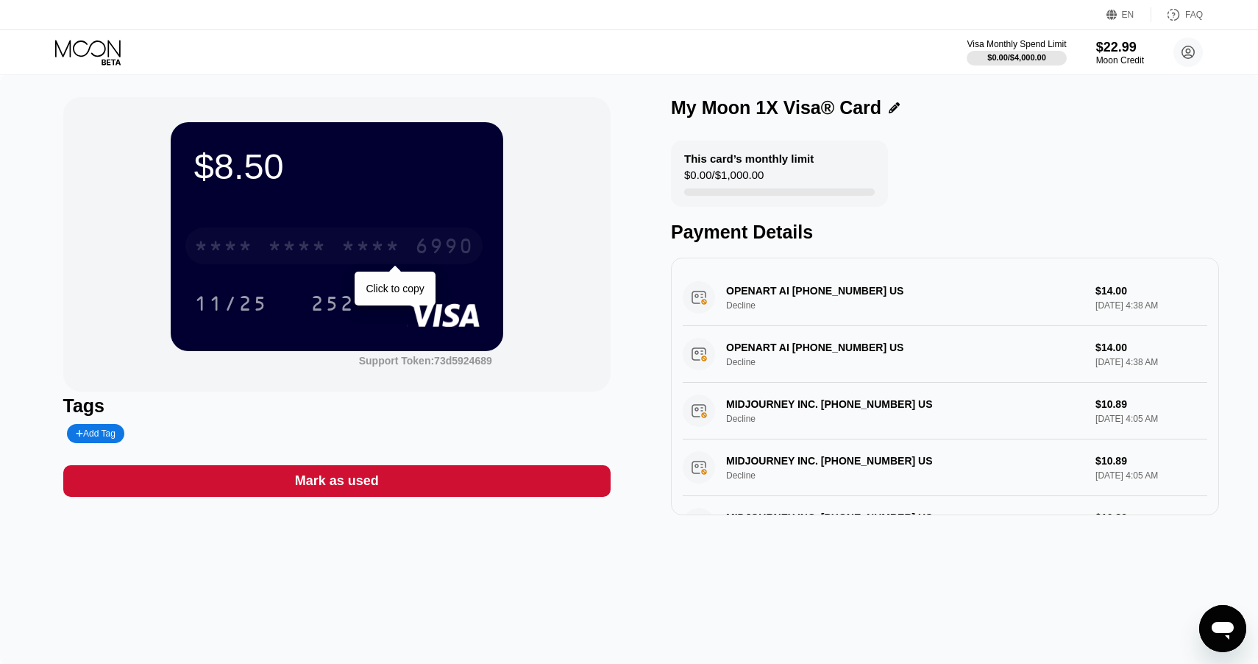
click at [361, 243] on div "* * * *" at bounding box center [370, 248] width 59 height 24
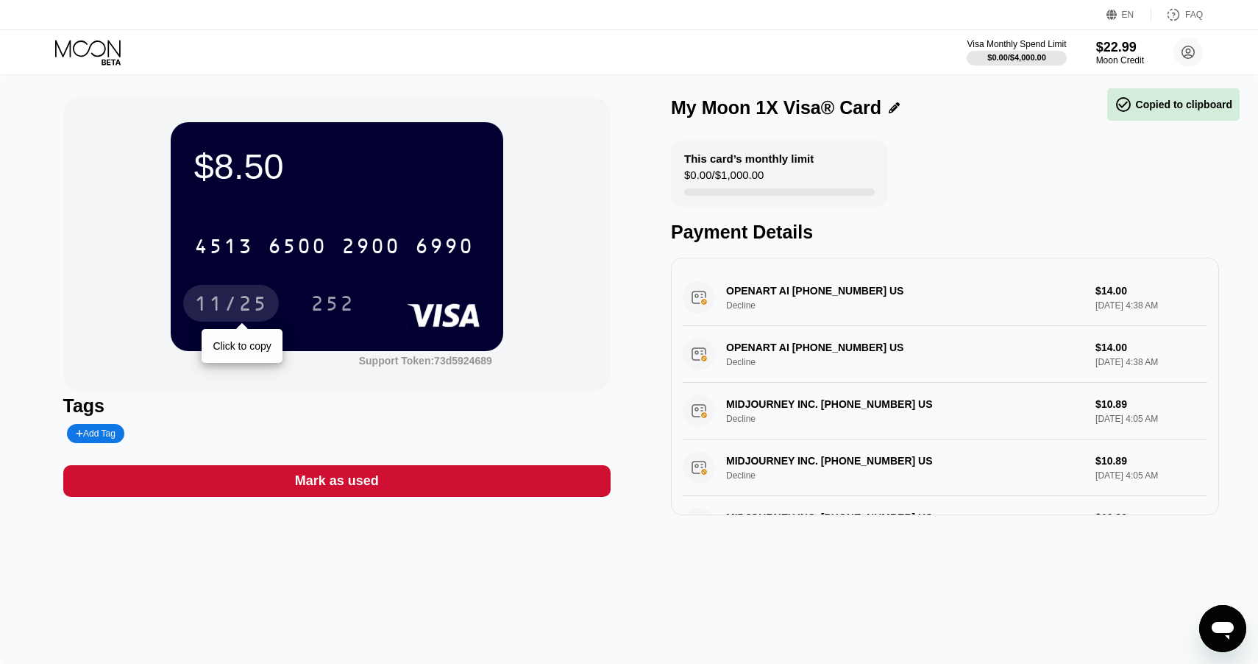
click at [236, 310] on div "11/25" at bounding box center [231, 306] width 74 height 24
